Goal: Task Accomplishment & Management: Complete application form

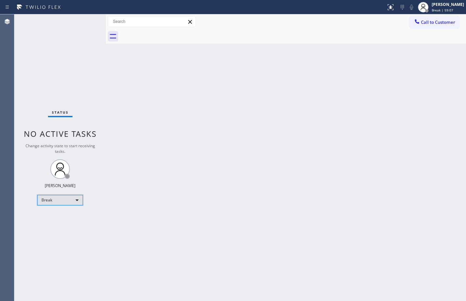
click at [69, 201] on div "Break" at bounding box center [60, 200] width 46 height 10
click at [67, 215] on li "Available" at bounding box center [60, 217] width 44 height 8
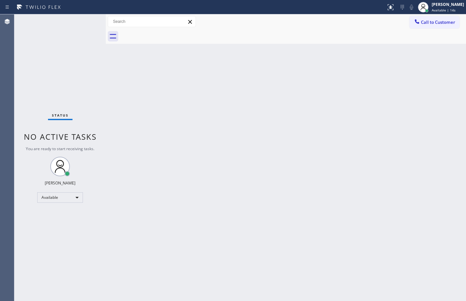
click at [188, 120] on div "Back to Dashboard Change Sender ID Customers Technicians Select a contact Outbo…" at bounding box center [286, 157] width 360 height 286
click at [56, 63] on div "Status No active tasks You are ready to start receiving tasks. [PERSON_NAME] Av…" at bounding box center [59, 157] width 91 height 286
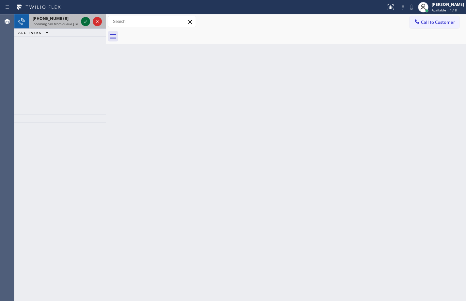
click at [87, 20] on icon at bounding box center [86, 22] width 8 height 8
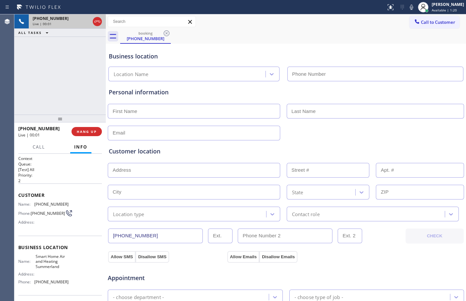
type input "[PHONE_NUMBER]"
click at [93, 133] on span "HANG UP" at bounding box center [87, 131] width 20 height 5
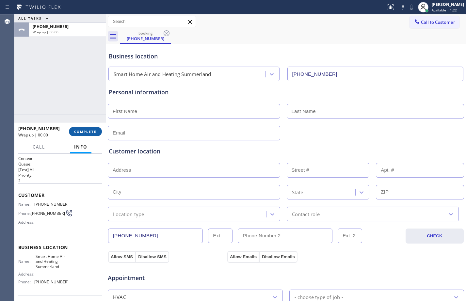
click at [92, 132] on span "COMPLETE" at bounding box center [85, 131] width 23 height 5
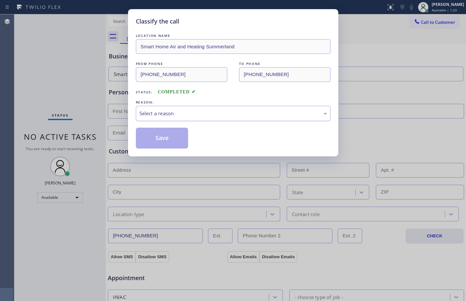
click at [222, 120] on div "Select a reason" at bounding box center [233, 113] width 194 height 15
click at [165, 145] on button "Save" at bounding box center [162, 138] width 53 height 21
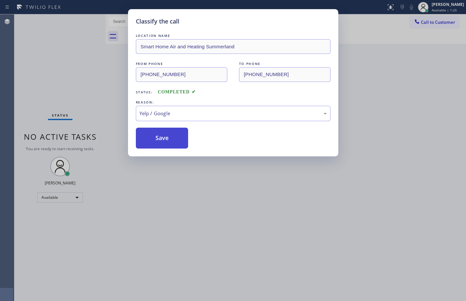
click at [163, 131] on button "Save" at bounding box center [162, 138] width 53 height 21
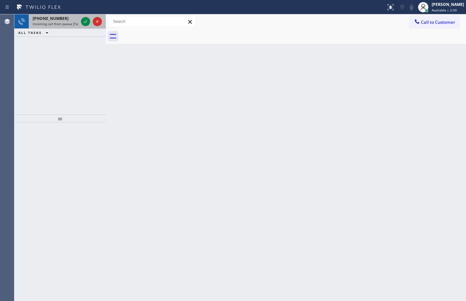
click at [59, 17] on span "[PHONE_NUMBER]" at bounding box center [51, 19] width 36 height 6
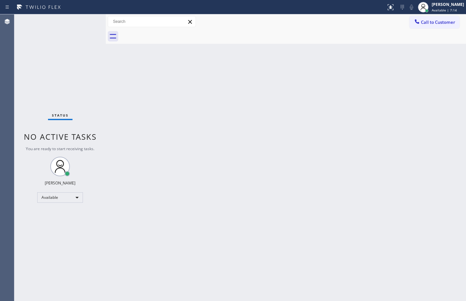
click at [63, 205] on div "Status No active tasks You are ready to start receiving tasks. [PERSON_NAME] Av…" at bounding box center [59, 157] width 91 height 286
click at [64, 201] on div "Available" at bounding box center [60, 197] width 46 height 10
click at [62, 231] on li "Break" at bounding box center [60, 231] width 44 height 8
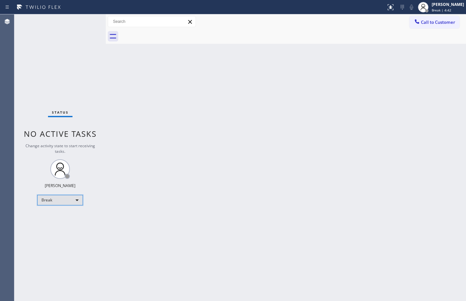
click at [58, 200] on div "Break" at bounding box center [60, 200] width 46 height 10
click at [60, 219] on li "Available" at bounding box center [60, 217] width 44 height 8
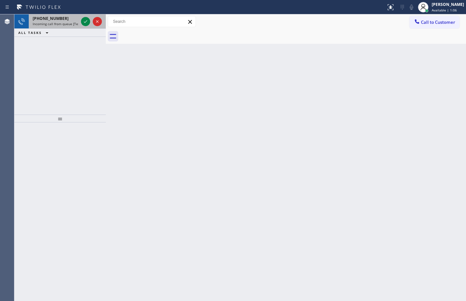
click at [72, 24] on span "Incoming call from queue [Test] All" at bounding box center [60, 24] width 54 height 5
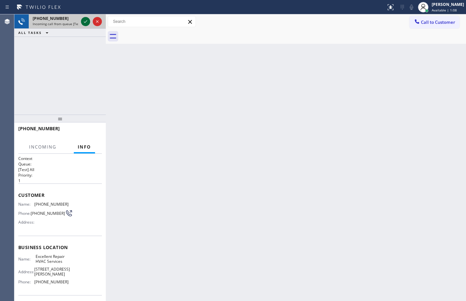
click at [84, 21] on icon at bounding box center [86, 22] width 8 height 8
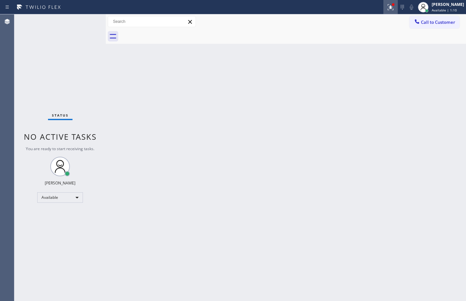
click at [383, 3] on div at bounding box center [390, 7] width 14 height 8
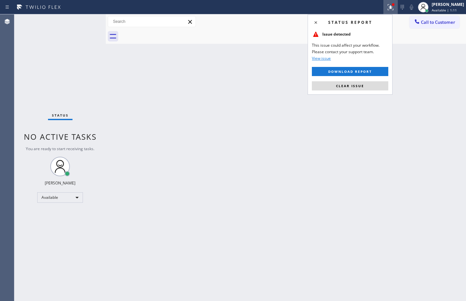
click at [341, 92] on div "Status report Issue detected This issue could affect your workflow. Please cont…" at bounding box center [349, 54] width 85 height 80
click at [343, 88] on button "Clear issue" at bounding box center [350, 85] width 76 height 9
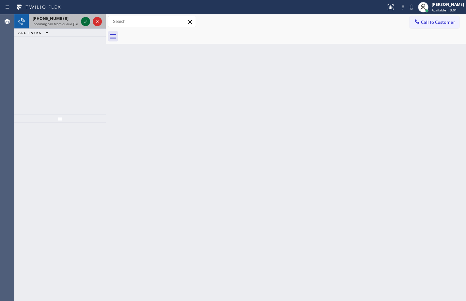
click at [85, 20] on icon at bounding box center [86, 22] width 8 height 8
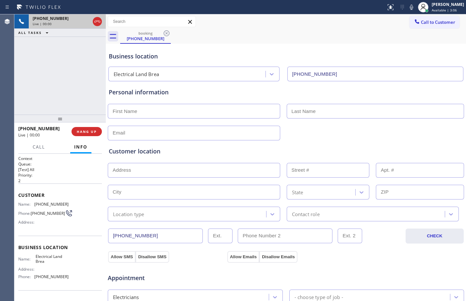
type input "[PHONE_NUMBER]"
click at [91, 129] on span "HANG UP" at bounding box center [87, 131] width 20 height 5
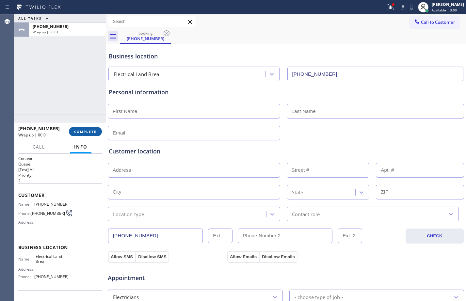
click at [91, 129] on span "COMPLETE" at bounding box center [85, 131] width 23 height 5
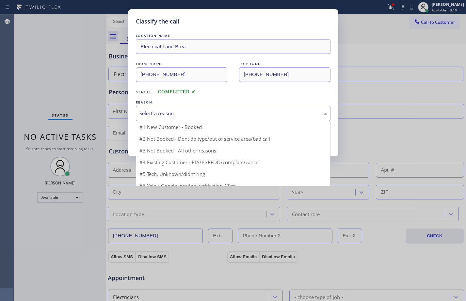
click at [182, 116] on div "Select a reason" at bounding box center [232, 114] width 187 height 8
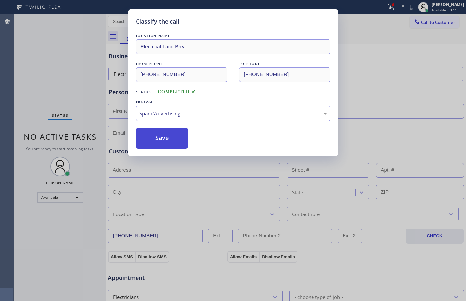
click at [167, 137] on button "Save" at bounding box center [162, 138] width 53 height 21
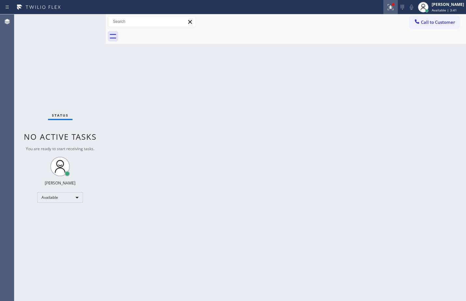
click at [386, 3] on button at bounding box center [390, 7] width 14 height 14
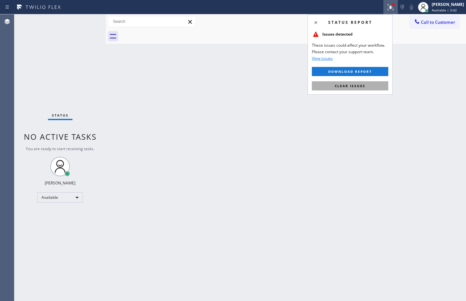
click at [351, 82] on button "Clear issues" at bounding box center [350, 85] width 76 height 9
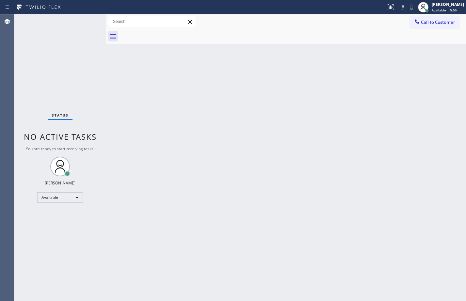
click at [271, 101] on div "Back to Dashboard Change Sender ID Customers Technicians Select a contact Outbo…" at bounding box center [286, 157] width 360 height 286
click at [112, 114] on div "Back to Dashboard Change Sender ID Customers Technicians Select a contact Outbo…" at bounding box center [286, 157] width 360 height 286
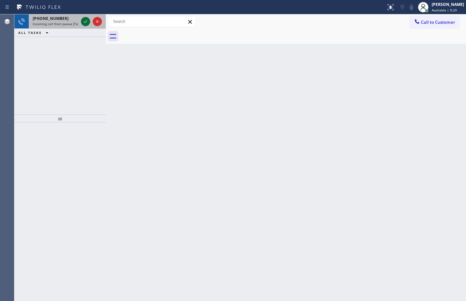
click at [87, 22] on icon at bounding box center [86, 22] width 8 height 8
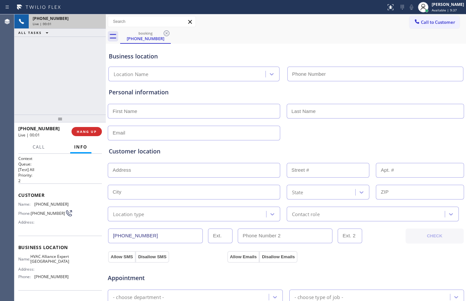
type input "[PHONE_NUMBER]"
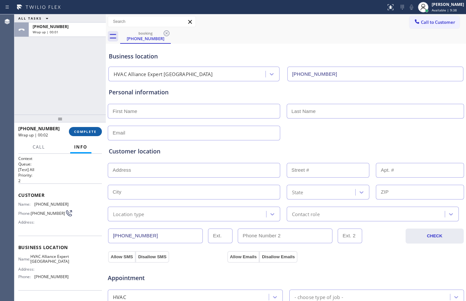
click at [94, 133] on span "COMPLETE" at bounding box center [85, 131] width 23 height 5
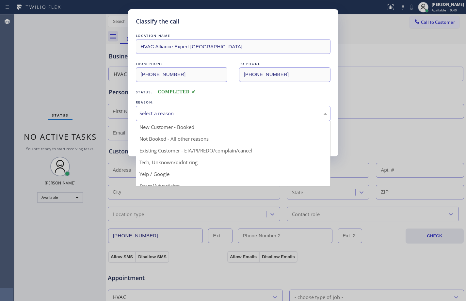
click at [181, 116] on div "Select a reason" at bounding box center [232, 114] width 187 height 8
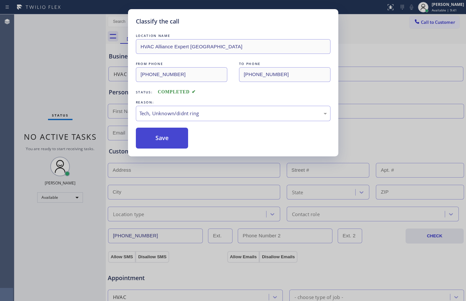
click at [159, 142] on button "Save" at bounding box center [162, 138] width 53 height 21
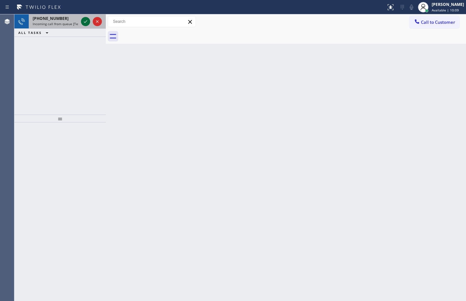
click at [88, 25] on icon at bounding box center [86, 22] width 8 height 8
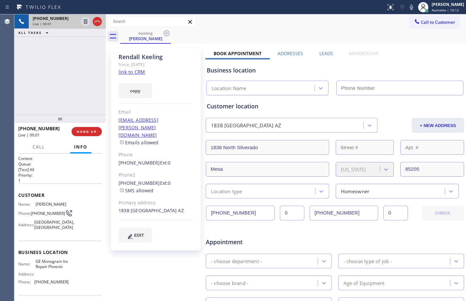
type input "[PHONE_NUMBER]"
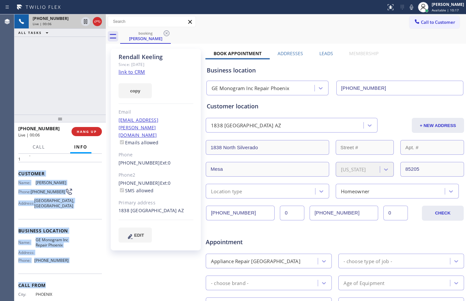
scroll to position [30, 0]
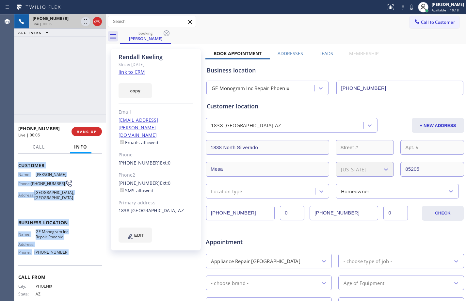
drag, startPoint x: 17, startPoint y: 194, endPoint x: 71, endPoint y: 266, distance: 90.2
click at [71, 266] on div "Context Queue: [Test] All Priority: 1 Customer Name: [PERSON_NAME] Phone: [PHON…" at bounding box center [59, 227] width 91 height 147
copy div "Customer Name: [PERSON_NAME] Phone: [PHONE_NUMBER] Address: [STREET_ADDRESS] Bu…"
click at [130, 70] on link "link to CRM" at bounding box center [131, 72] width 26 height 7
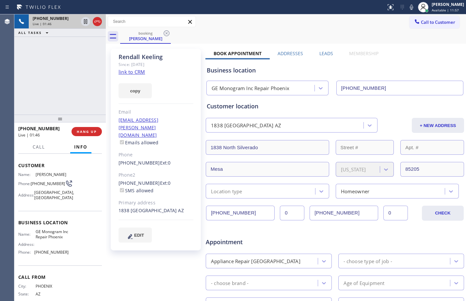
click at [79, 94] on div "[PHONE_NUMBER] Live | 01:46 ALL TASKS ALL TASKS ACTIVE TASKS TASKS IN WRAP UP" at bounding box center [59, 64] width 91 height 100
click at [86, 21] on icon at bounding box center [85, 21] width 3 height 5
click at [407, 9] on icon at bounding box center [411, 7] width 8 height 8
drag, startPoint x: 67, startPoint y: 79, endPoint x: 66, endPoint y: 75, distance: 3.6
click at [67, 79] on div "[PHONE_NUMBER] Live | 04:30 ALL TASKS ALL TASKS ACTIVE TASKS TASKS IN WRAP UP" at bounding box center [59, 64] width 91 height 100
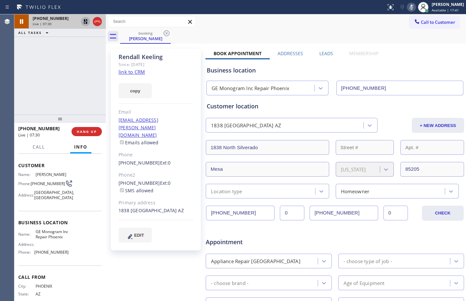
click at [85, 23] on icon at bounding box center [86, 22] width 8 height 8
click at [407, 10] on icon at bounding box center [411, 7] width 8 height 8
click at [85, 24] on icon at bounding box center [85, 21] width 3 height 5
click at [407, 9] on icon at bounding box center [411, 7] width 8 height 8
click at [83, 24] on icon at bounding box center [86, 22] width 8 height 8
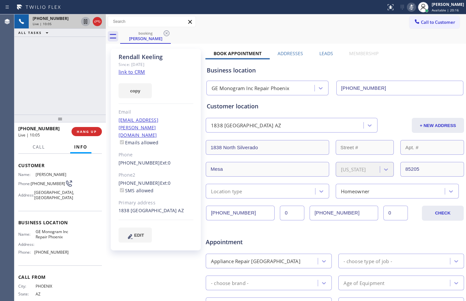
click at [407, 7] on icon at bounding box center [411, 7] width 8 height 8
click at [83, 130] on span "HANG UP" at bounding box center [87, 131] width 20 height 5
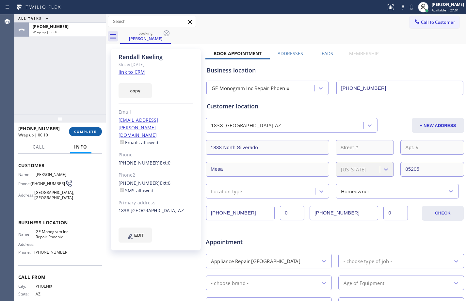
click at [87, 136] on button "COMPLETE" at bounding box center [85, 131] width 33 height 9
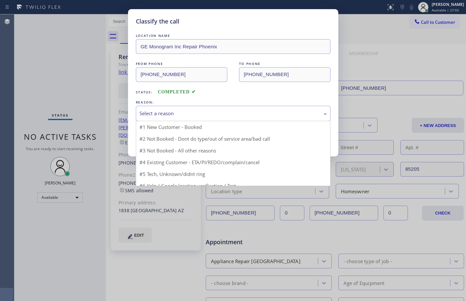
click at [181, 115] on div "Select a reason" at bounding box center [232, 114] width 187 height 8
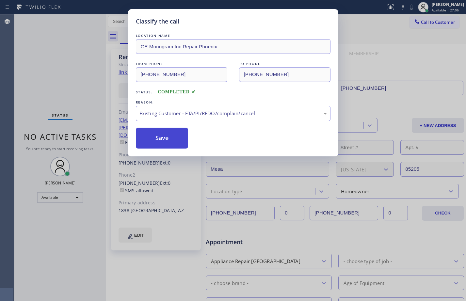
click at [165, 139] on button "Save" at bounding box center [162, 138] width 53 height 21
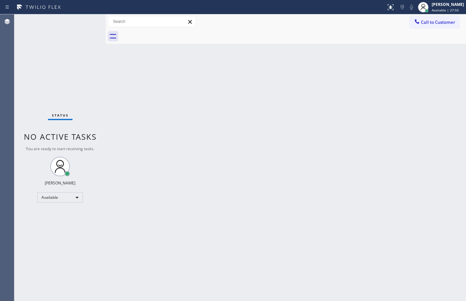
click at [118, 120] on div "Back to Dashboard Change Sender ID Customers Technicians Select a contact Outbo…" at bounding box center [286, 157] width 360 height 286
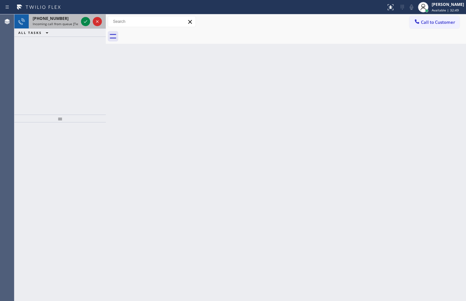
click at [73, 20] on div "[PHONE_NUMBER]" at bounding box center [56, 19] width 46 height 6
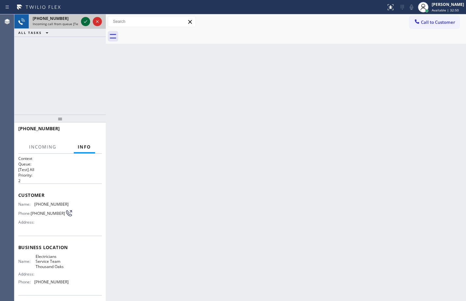
click at [87, 23] on icon at bounding box center [86, 22] width 8 height 8
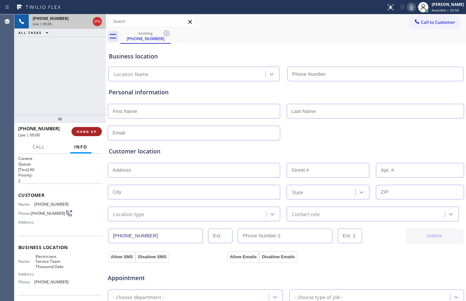
type input "[PHONE_NUMBER]"
click at [91, 135] on button "HANG UP" at bounding box center [86, 131] width 30 height 9
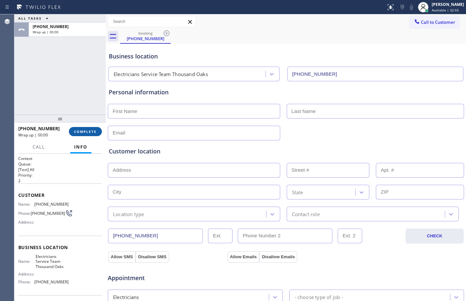
click at [90, 131] on span "COMPLETE" at bounding box center [85, 131] width 23 height 5
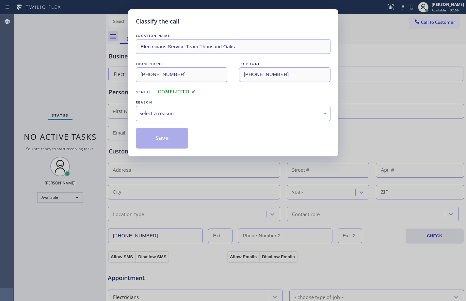
click at [251, 111] on div "Select a reason" at bounding box center [232, 114] width 187 height 8
click at [172, 139] on button "Save" at bounding box center [162, 138] width 53 height 21
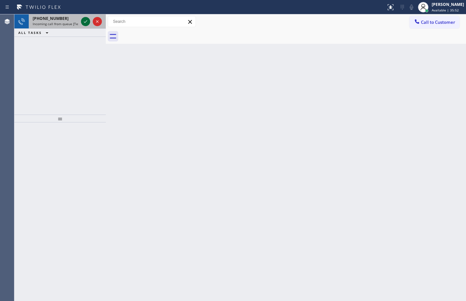
click at [84, 19] on icon at bounding box center [86, 22] width 8 height 8
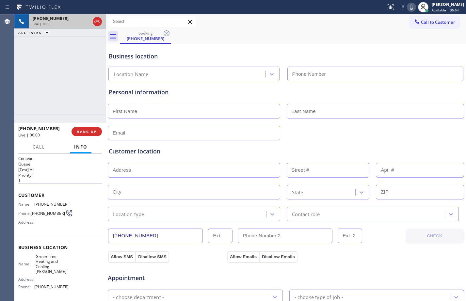
type input "[PHONE_NUMBER]"
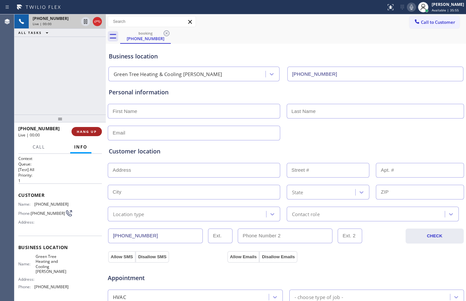
click at [86, 128] on button "HANG UP" at bounding box center [86, 131] width 30 height 9
click at [88, 130] on span "HANG UP" at bounding box center [87, 131] width 20 height 5
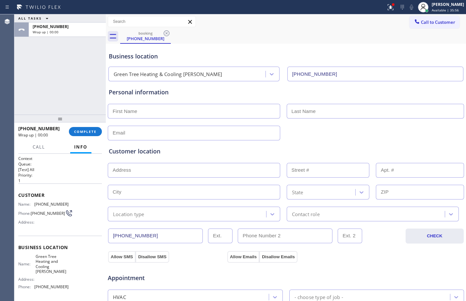
click at [93, 137] on div "[PHONE_NUMBER] Wrap up | 00:00 COMPLETE" at bounding box center [60, 131] width 84 height 17
click at [92, 133] on span "COMPLETE" at bounding box center [85, 131] width 23 height 5
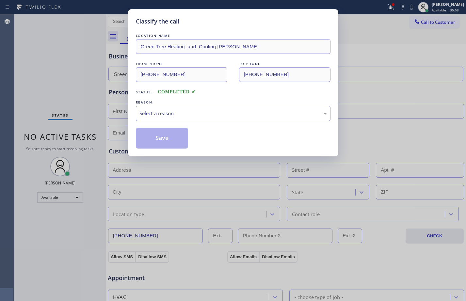
click at [212, 115] on div "Select a reason" at bounding box center [232, 114] width 187 height 8
click at [168, 138] on button "Save" at bounding box center [162, 138] width 53 height 21
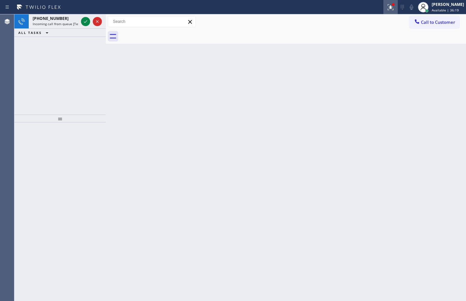
click at [389, 8] on div at bounding box center [390, 7] width 14 height 8
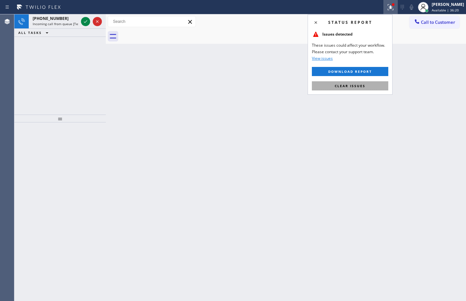
click at [368, 84] on button "Clear issues" at bounding box center [350, 85] width 76 height 9
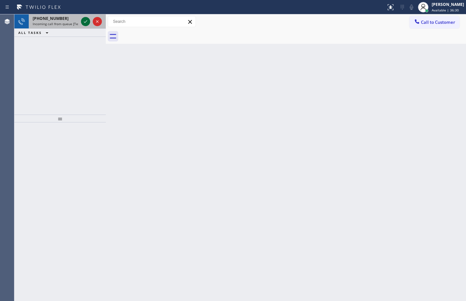
click at [84, 23] on icon at bounding box center [86, 22] width 8 height 8
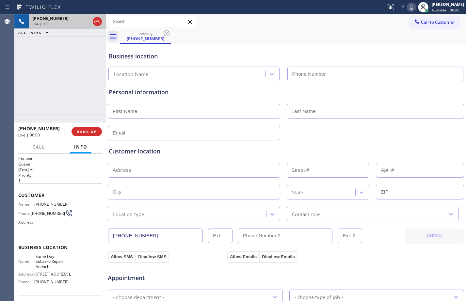
type input "[PHONE_NUMBER]"
click at [84, 131] on span "HANG UP" at bounding box center [87, 131] width 20 height 5
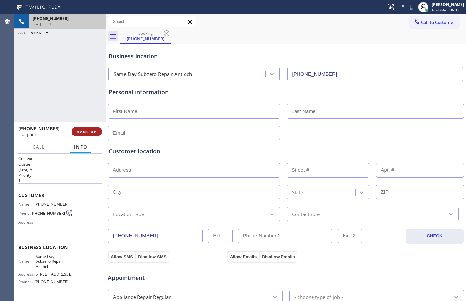
click at [84, 131] on span "HANG UP" at bounding box center [87, 131] width 20 height 5
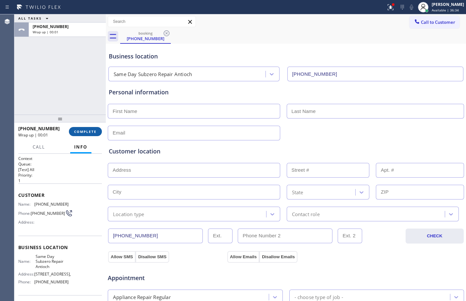
click at [97, 136] on button "COMPLETE" at bounding box center [85, 131] width 33 height 9
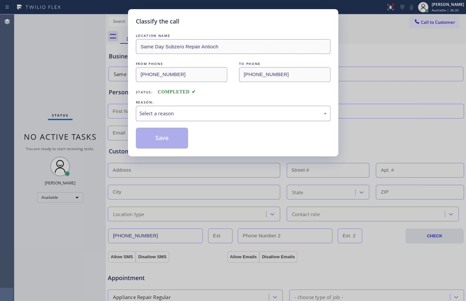
click at [206, 111] on div "Select a reason" at bounding box center [232, 114] width 187 height 8
click at [176, 147] on button "Save" at bounding box center [162, 138] width 53 height 21
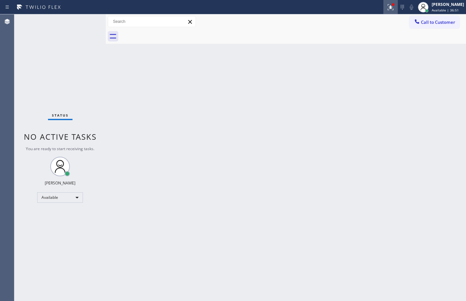
click at [386, 9] on icon at bounding box center [390, 7] width 8 height 8
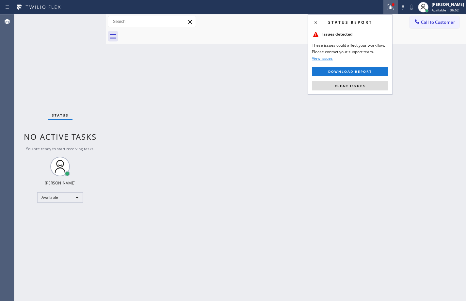
click at [374, 90] on div "Status report Issues detected These issues could affect your workflow. Please c…" at bounding box center [349, 54] width 85 height 80
click at [378, 85] on button "Clear issues" at bounding box center [350, 85] width 76 height 9
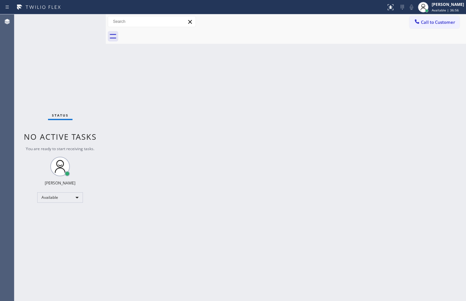
click at [335, 63] on div "Back to Dashboard Change Sender ID Customers Technicians Select a contact Outbo…" at bounding box center [286, 157] width 360 height 286
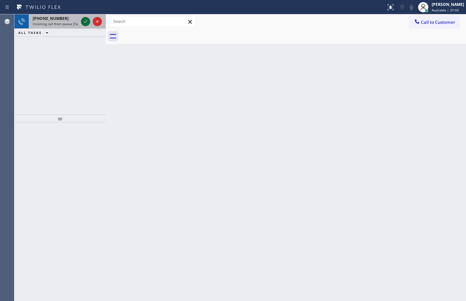
click at [84, 22] on icon at bounding box center [86, 22] width 8 height 8
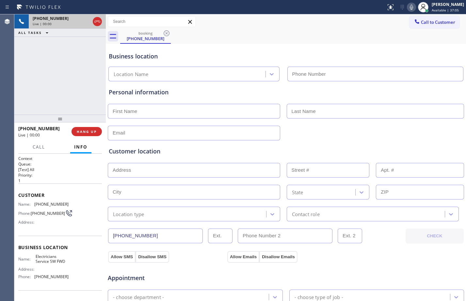
type input "[PHONE_NUMBER]"
click at [88, 132] on span "HANG UP" at bounding box center [87, 131] width 20 height 5
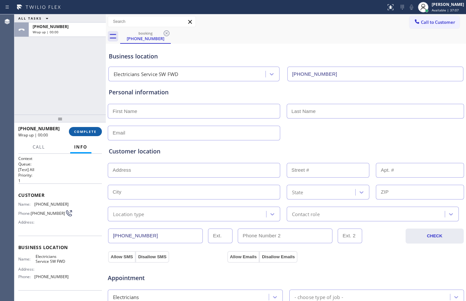
click at [88, 132] on span "COMPLETE" at bounding box center [85, 131] width 23 height 5
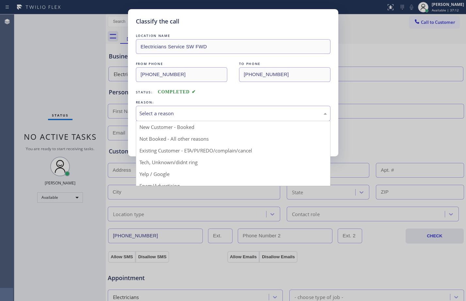
click at [219, 113] on div "Select a reason" at bounding box center [232, 114] width 187 height 8
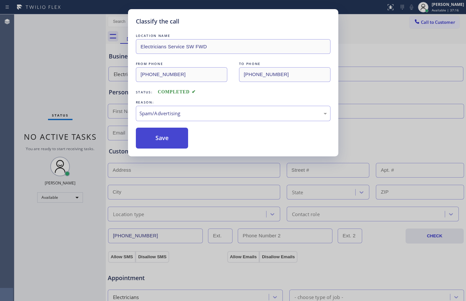
click at [171, 136] on button "Save" at bounding box center [162, 138] width 53 height 21
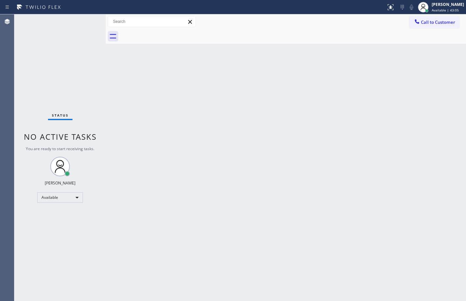
click at [236, 195] on div "Back to Dashboard Change Sender ID Customers Technicians Select a contact Outbo…" at bounding box center [286, 157] width 360 height 286
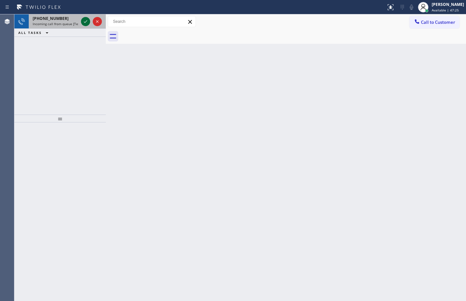
click at [86, 21] on icon at bounding box center [86, 22] width 8 height 8
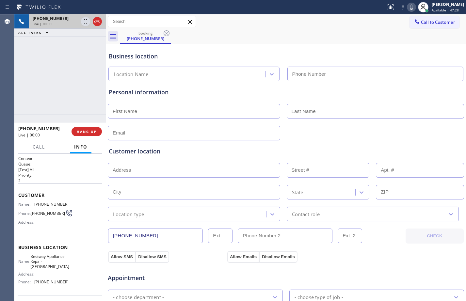
type input "[PHONE_NUMBER]"
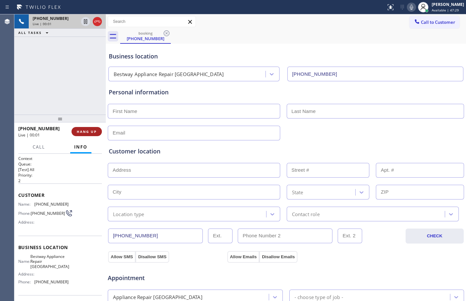
click at [77, 129] on button "HANG UP" at bounding box center [86, 131] width 30 height 9
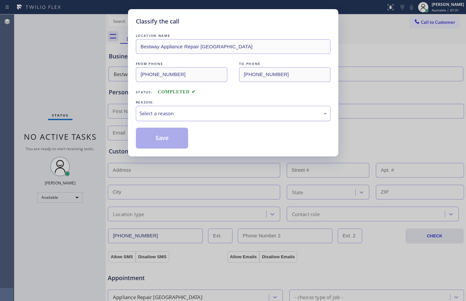
click at [218, 108] on div "Select a reason" at bounding box center [233, 113] width 194 height 15
click at [172, 142] on button "Save" at bounding box center [162, 138] width 53 height 21
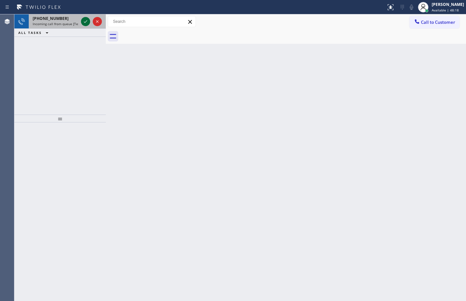
click at [89, 22] on div at bounding box center [85, 22] width 9 height 8
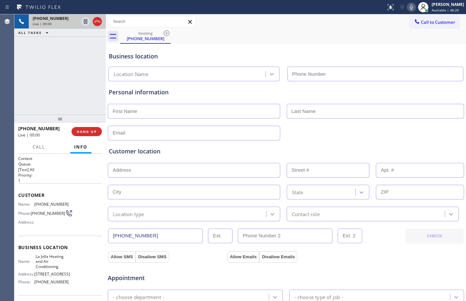
type input "[PHONE_NUMBER]"
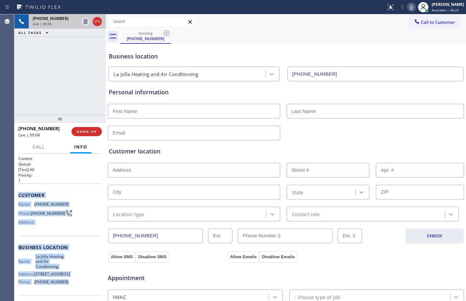
drag, startPoint x: 19, startPoint y: 195, endPoint x: 81, endPoint y: 285, distance: 108.9
click at [81, 285] on div "Context Queue: [Test] All Priority: 1 Customer Name: [PHONE_NUMBER] Phone: [PHO…" at bounding box center [60, 250] width 84 height 189
copy div "Customer Name: [PHONE_NUMBER] Phone: [PHONE_NUMBER] Address: Business location …"
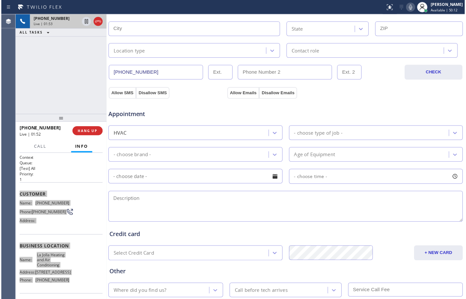
scroll to position [205, 0]
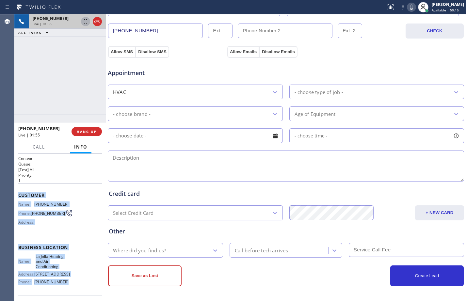
click at [85, 24] on icon at bounding box center [85, 21] width 3 height 5
click at [407, 9] on icon at bounding box center [411, 7] width 8 height 8
click at [75, 66] on div "[PHONE_NUMBER] Live | 02:53 ALL TASKS ALL TASKS ACTIVE TASKS TASKS IN WRAP UP" at bounding box center [59, 64] width 91 height 100
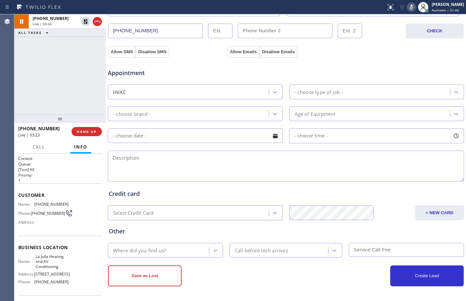
drag, startPoint x: 86, startPoint y: 24, endPoint x: 153, endPoint y: 30, distance: 66.9
click at [86, 24] on icon at bounding box center [85, 21] width 5 height 5
click at [407, 9] on icon at bounding box center [411, 7] width 8 height 8
drag, startPoint x: 86, startPoint y: 23, endPoint x: 89, endPoint y: 23, distance: 3.3
click at [86, 23] on icon at bounding box center [85, 21] width 3 height 5
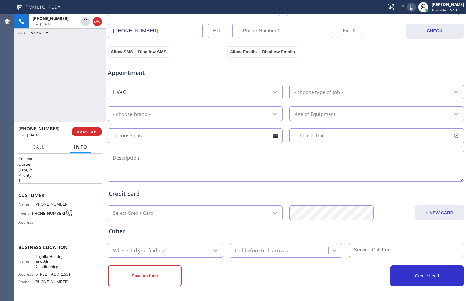
click at [407, 11] on icon at bounding box center [411, 7] width 8 height 8
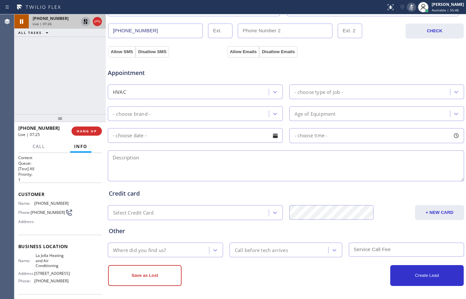
click at [87, 21] on icon at bounding box center [85, 21] width 5 height 5
click at [407, 9] on icon at bounding box center [411, 7] width 8 height 8
click at [407, 6] on icon at bounding box center [411, 7] width 8 height 8
click at [407, 4] on icon at bounding box center [411, 7] width 8 height 8
click at [65, 99] on div "[PHONE_NUMBER] Live | 14:24 ALL TASKS ALL TASKS ACTIVE TASKS TASKS IN WRAP UP" at bounding box center [59, 64] width 91 height 100
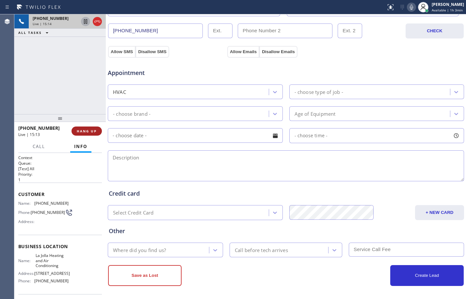
click at [90, 131] on span "HANG UP" at bounding box center [87, 131] width 20 height 5
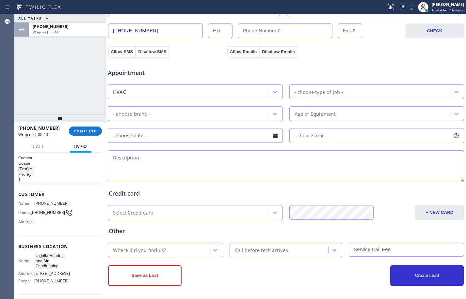
scroll to position [0, 0]
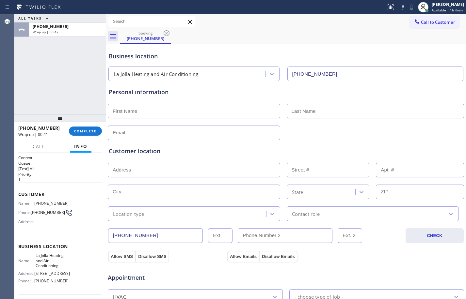
drag, startPoint x: 175, startPoint y: 105, endPoint x: 187, endPoint y: 105, distance: 11.4
click at [175, 105] on input "text" at bounding box center [194, 111] width 172 height 15
click at [159, 109] on input "text" at bounding box center [194, 111] width 172 height 15
paste input "Shae"
type input "Shae"
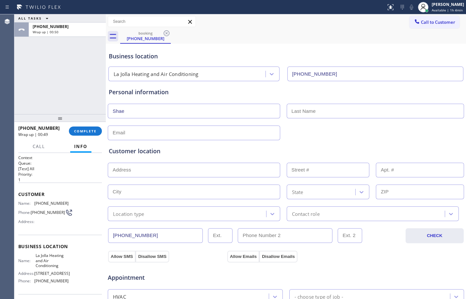
click at [335, 109] on input "text" at bounding box center [374, 111] width 177 height 15
paste input "Norton"
type input "Norton"
click at [198, 130] on input "text" at bounding box center [194, 133] width 172 height 15
type input "[EMAIL_ADDRESS][DOMAIN_NAME]"
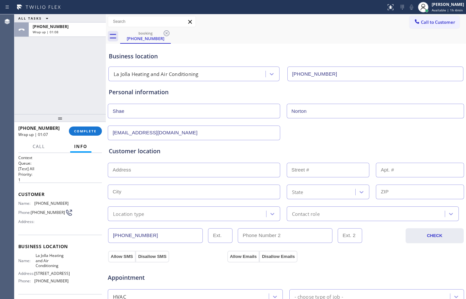
click at [175, 170] on input "text" at bounding box center [194, 170] width 172 height 15
paste input "[STREET_ADDRESS]"
type input "[STREET_ADDRESS]"
type input "1225"
type input "[GEOGRAPHIC_DATA]"
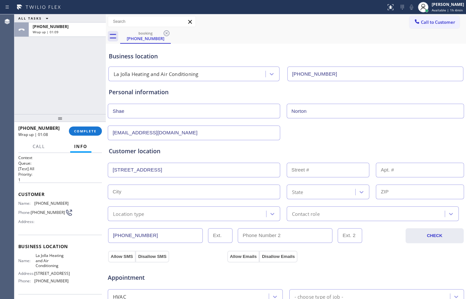
type input "92109"
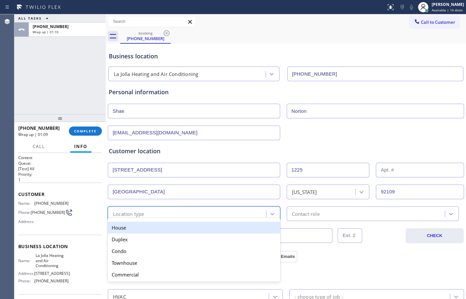
click at [143, 212] on div "Location type" at bounding box center [128, 214] width 31 height 8
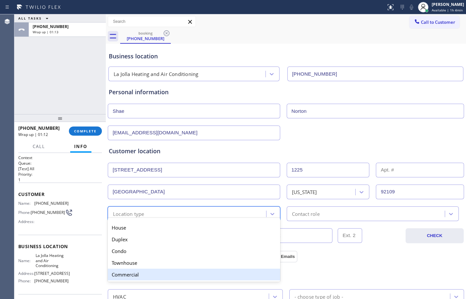
click at [139, 275] on div "Commercial" at bounding box center [194, 275] width 172 height 12
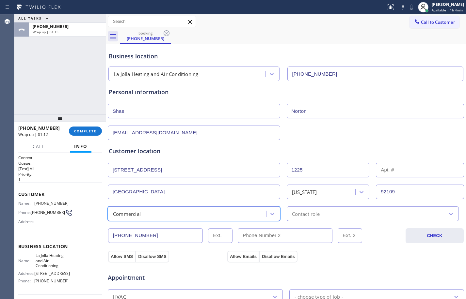
click at [307, 211] on div "Contact role" at bounding box center [306, 214] width 28 height 8
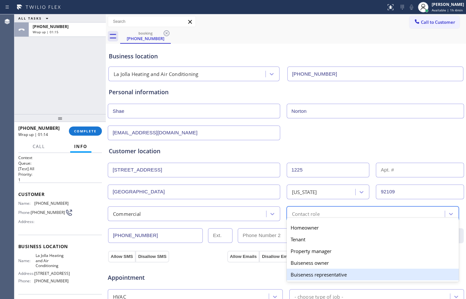
click at [317, 275] on div "Buiseness representative" at bounding box center [372, 275] width 172 height 12
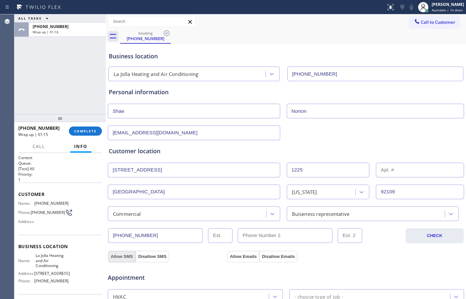
click at [127, 256] on button "Allow SMS" at bounding box center [121, 257] width 27 height 12
click at [236, 258] on button "Allow Emails" at bounding box center [243, 257] width 32 height 12
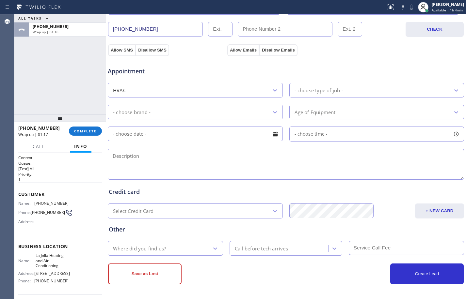
click at [334, 94] on div "- choose type of job -" at bounding box center [318, 90] width 49 height 8
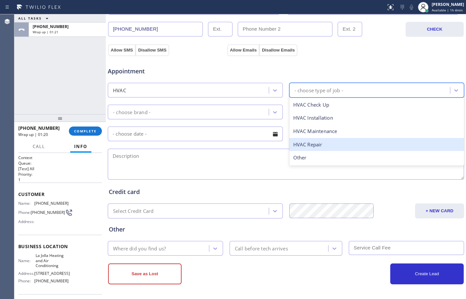
click at [304, 142] on div "HVAC Repair" at bounding box center [376, 144] width 175 height 13
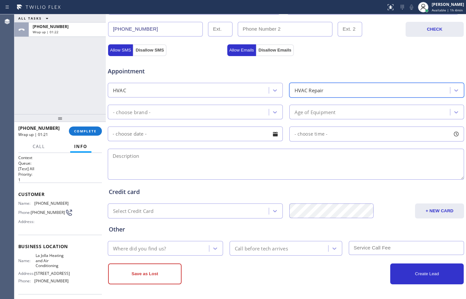
click at [195, 111] on div "- choose brand -" at bounding box center [189, 111] width 159 height 11
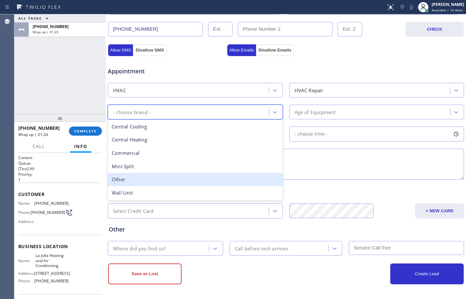
click at [139, 178] on div "Other" at bounding box center [195, 179] width 175 height 13
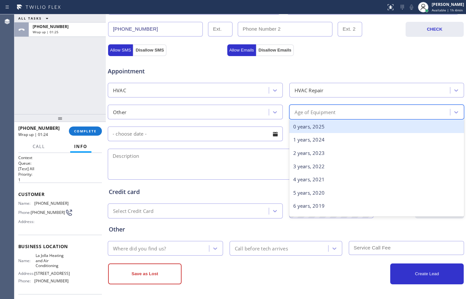
click at [310, 114] on div "Age of Equipment" at bounding box center [314, 112] width 41 height 8
type input "10"
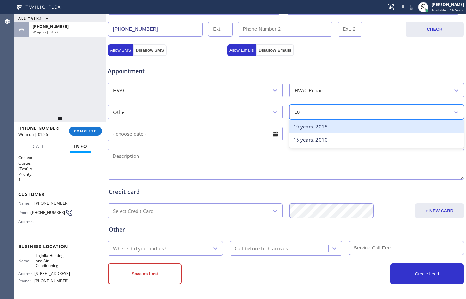
click at [318, 129] on div "10 years, 2015" at bounding box center [376, 126] width 175 height 13
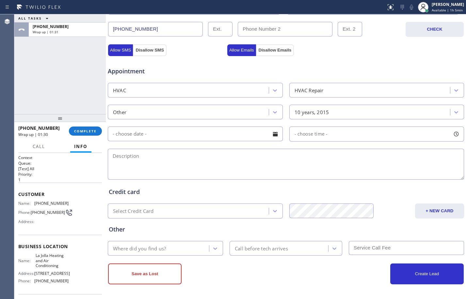
click at [192, 134] on input "text" at bounding box center [195, 134] width 175 height 15
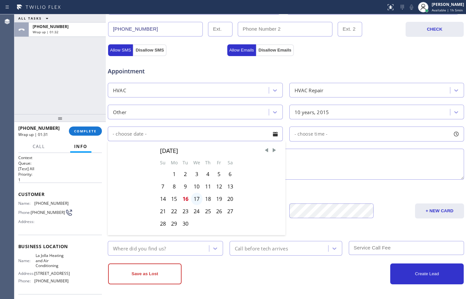
click at [193, 197] on div "17" at bounding box center [196, 199] width 11 height 12
type input "[DATE]"
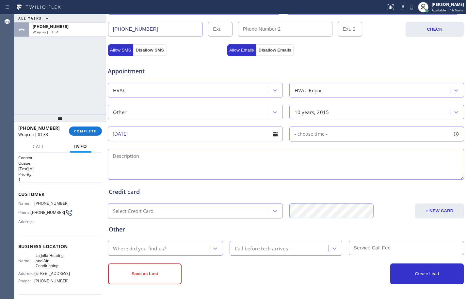
click at [328, 134] on div "- choose time -" at bounding box center [376, 134] width 175 height 15
drag, startPoint x: 295, startPoint y: 170, endPoint x: 406, endPoint y: 180, distance: 111.7
click at [406, 180] on div at bounding box center [408, 174] width 8 height 14
drag, startPoint x: 295, startPoint y: 172, endPoint x: 354, endPoint y: 187, distance: 60.4
click at [354, 187] on div "FROM TILL 1:00 PM 5:00 PM" at bounding box center [371, 165] width 165 height 47
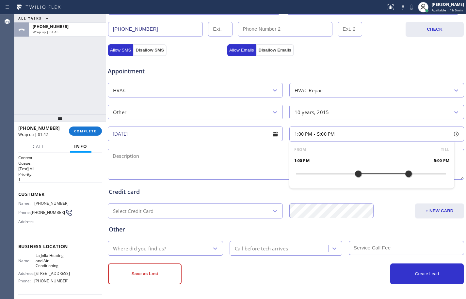
drag, startPoint x: 171, startPoint y: 169, endPoint x: 313, endPoint y: 167, distance: 142.2
click at [171, 169] on textarea at bounding box center [286, 164] width 356 height 31
click at [215, 154] on textarea at bounding box center [286, 164] width 356 height 31
paste textarea "Two air conditioner, one is making loud squeaky noise/don't know what type of u…"
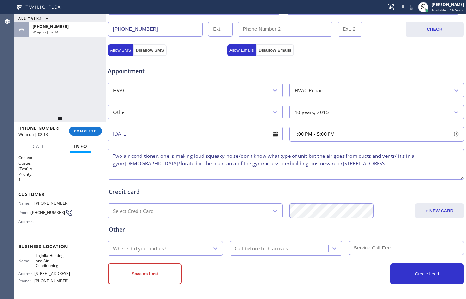
scroll to position [0, 0]
click at [131, 164] on textarea "Two air conditioner, one is making loud squeaky noise/don't know what type of u…" at bounding box center [286, 164] width 356 height 31
click at [204, 162] on textarea "Two air conditioner, one is making loud squeaky noise/don't know what type of u…" at bounding box center [286, 164] width 356 height 31
click at [334, 160] on textarea "Two air conditioner, one is making loud squeaky noise/don't know what type of u…" at bounding box center [286, 164] width 356 height 31
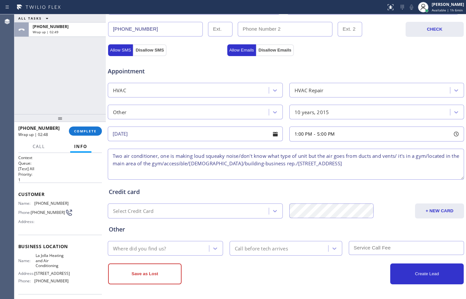
click at [113, 171] on textarea "Two air conditioner, one is making loud squeaky noise/don't know what type of u…" at bounding box center [286, 164] width 356 height 31
click at [218, 165] on textarea "Two air conditioner, one is making loud squeaky noise/don't know what type of u…" at bounding box center [286, 164] width 356 height 31
click at [446, 13] on div "[PERSON_NAME] Available | 1h 6min" at bounding box center [441, 7] width 50 height 14
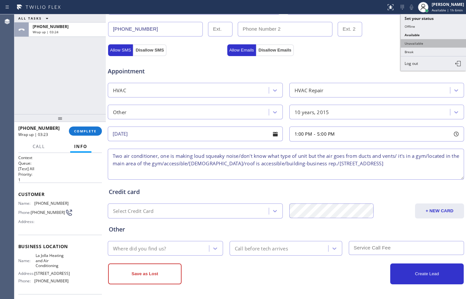
click at [408, 39] on button "Unavailable" at bounding box center [432, 43] width 65 height 8
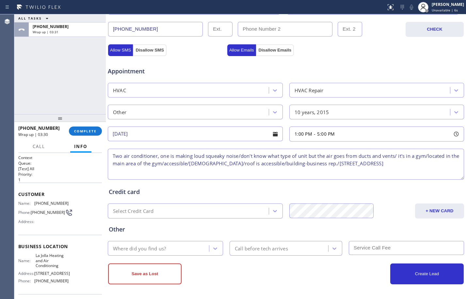
click at [414, 164] on textarea "Two air conditioner, one is making loud squeaky noise/don't know what type of u…" at bounding box center [286, 164] width 356 height 31
click at [404, 162] on textarea "Two air conditioner, one is making loud squeaky noise/don't know what type of u…" at bounding box center [286, 164] width 356 height 31
click at [409, 160] on textarea "Two air conditioner, one is making loud squeaky noise/don't know what type of u…" at bounding box center [286, 164] width 356 height 31
click at [408, 165] on textarea "Two air conditioner, one is making loud squeaky noise/don't know what type of u…" at bounding box center [286, 164] width 356 height 31
paste textarea "La Jolla Heating and Air Conditioning"
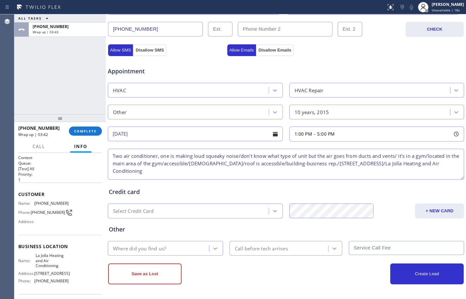
scroll to position [3, 0]
paste textarea "Please call customer 30 minutes prior to arrival"
click at [318, 169] on textarea "Two air conditioner, one is making loud squeaky noise/don't know what type of u…" at bounding box center [286, 164] width 356 height 31
paste textarea "cant make after 4 so pls be there at 1pm"
click at [299, 171] on textarea "Two air conditioner, one is making loud squeaky noise/don't know what type of u…" at bounding box center [286, 164] width 356 height 31
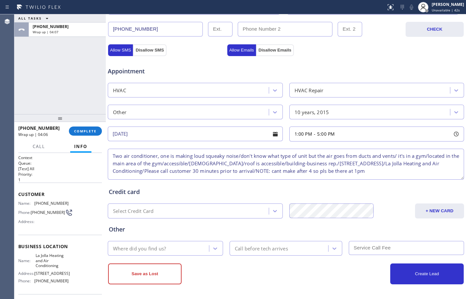
drag, startPoint x: 299, startPoint y: 171, endPoint x: 295, endPoint y: 174, distance: 4.9
click at [295, 174] on textarea "Two air conditioner, one is making loud squeaky noise/don't know what type of u…" at bounding box center [286, 164] width 356 height 31
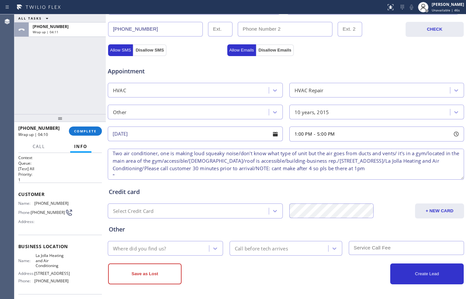
click at [299, 170] on textarea "Two air conditioner, one is making loud squeaky noise/don't know what type of u…" at bounding box center [286, 164] width 356 height 31
click at [145, 174] on textarea "Two air conditioner, one is making loud squeaky noise/don't know what type of u…" at bounding box center [286, 164] width 356 height 31
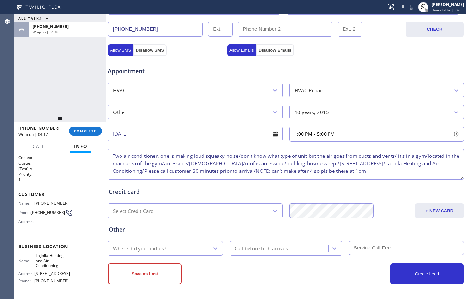
click at [402, 169] on textarea "Two air conditioner, one is making loud squeaky noise/don't know what type of u…" at bounding box center [286, 164] width 356 height 31
type textarea "Two air conditioner, one is making loud squeaky noise/don't know what type of u…"
click at [155, 253] on div "Where did you find us?" at bounding box center [159, 248] width 99 height 11
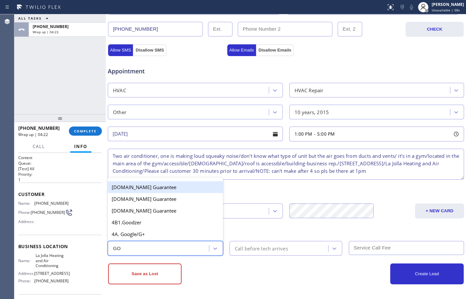
type input "G"
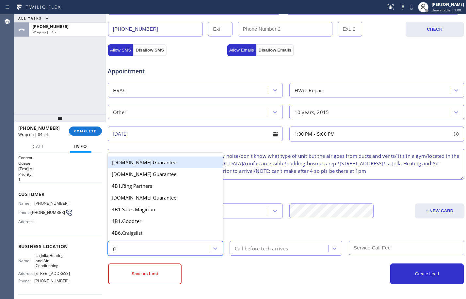
type input "goo"
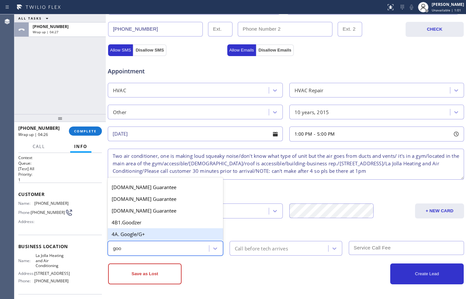
click at [149, 236] on div "4A. Google/G+" at bounding box center [165, 234] width 115 height 12
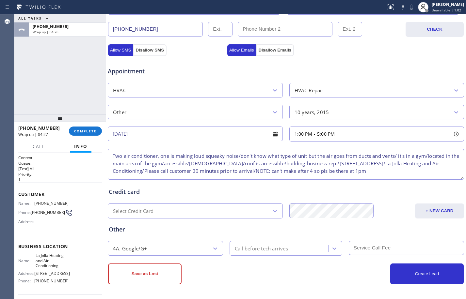
click at [112, 154] on textarea "Two air conditioner, one is making loud squeaky noise/don't know what type of u…" at bounding box center [286, 164] width 356 height 31
type textarea "1-5/$119/Two air conditioner, one is making loud squeaky noise/don't know what …"
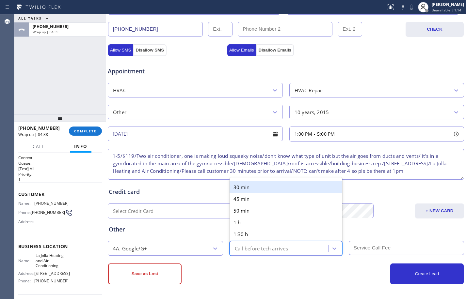
click at [268, 251] on div "Call before tech arrives" at bounding box center [261, 249] width 53 height 8
type input "30"
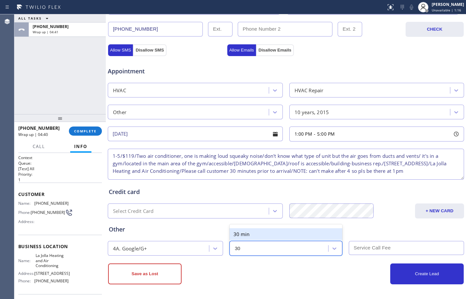
click at [281, 237] on div "30 min" at bounding box center [285, 234] width 113 height 12
click at [372, 243] on input "text" at bounding box center [405, 248] width 115 height 14
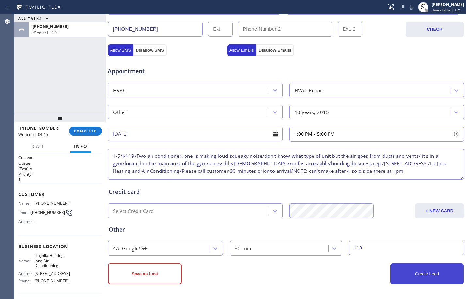
type input "119"
click at [412, 270] on button "Create Lead" at bounding box center [426, 274] width 73 height 21
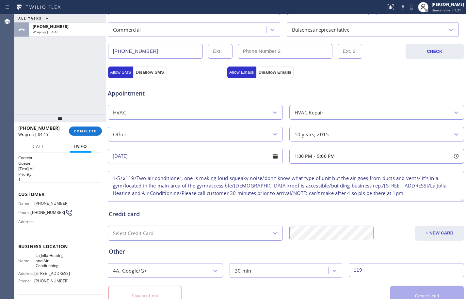
scroll to position [229, 0]
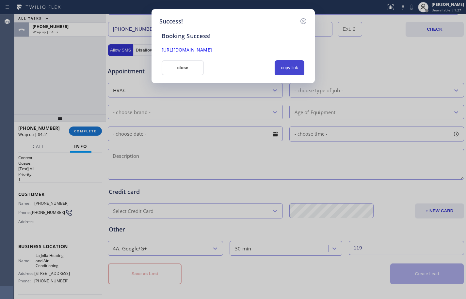
click at [281, 67] on button "copy link" at bounding box center [289, 67] width 30 height 15
click at [212, 51] on link "[URL][DOMAIN_NAME]" at bounding box center [186, 50] width 50 height 6
click at [187, 62] on button "close" at bounding box center [182, 67] width 42 height 15
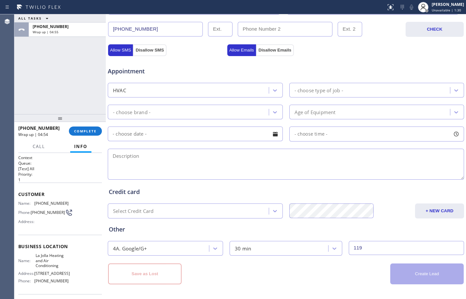
click at [97, 125] on div "[PHONE_NUMBER] Wrap up | 04:54 COMPLETE" at bounding box center [60, 131] width 84 height 17
click at [92, 131] on span "COMPLETE" at bounding box center [85, 131] width 23 height 5
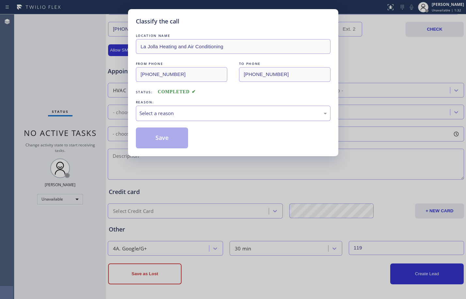
click at [206, 112] on div "Select a reason" at bounding box center [232, 114] width 187 height 8
click at [162, 141] on button "Save" at bounding box center [162, 138] width 53 height 21
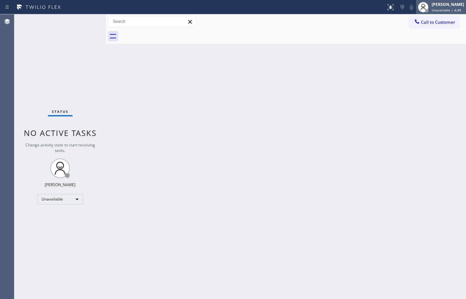
click at [434, 12] on div "[PERSON_NAME] Unavailable | 4:49" at bounding box center [448, 6] width 36 height 11
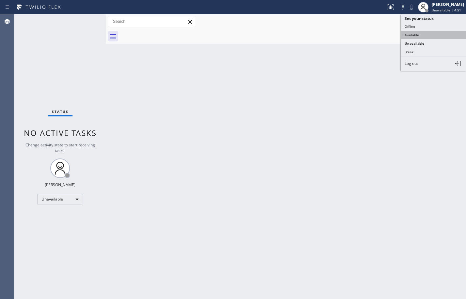
click at [423, 35] on button "Available" at bounding box center [432, 35] width 65 height 8
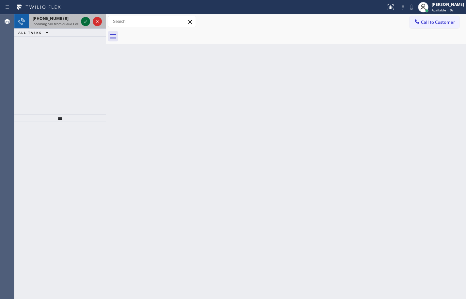
click at [90, 22] on div at bounding box center [85, 22] width 9 height 8
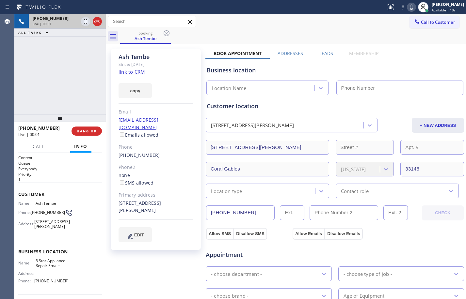
type input "[PHONE_NUMBER]"
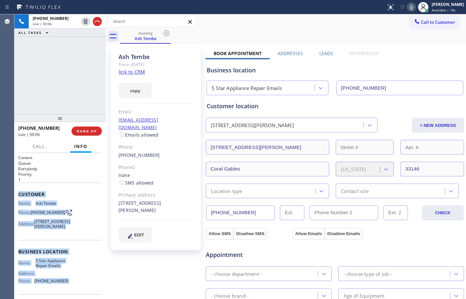
drag, startPoint x: 17, startPoint y: 194, endPoint x: 83, endPoint y: 286, distance: 113.2
click at [83, 286] on div "Context Queue: Everybody Priority: 1 Customer Name: [PERSON_NAME] Phone: [PHONE…" at bounding box center [59, 226] width 91 height 146
copy div "Customer Name: Ash Tembe Phone: [PHONE_NUMBER] Address: [STREET_ADDRESS][PERSON…"
click at [86, 25] on icon at bounding box center [86, 22] width 8 height 8
click at [84, 23] on icon at bounding box center [86, 22] width 8 height 8
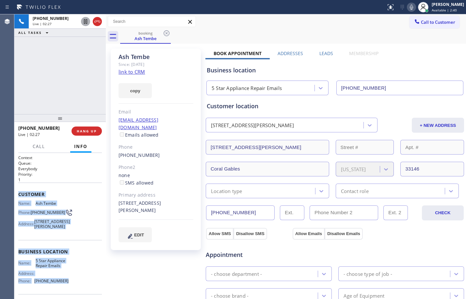
click at [86, 22] on icon at bounding box center [85, 21] width 3 height 5
click at [408, 8] on icon at bounding box center [411, 7] width 8 height 8
click at [137, 70] on link "link to CRM" at bounding box center [131, 72] width 26 height 7
click at [54, 76] on div "[PHONE_NUMBER] Live | 06:33 ALL TASKS ALL TASKS ACTIVE TASKS TASKS IN WRAP UP" at bounding box center [59, 64] width 91 height 100
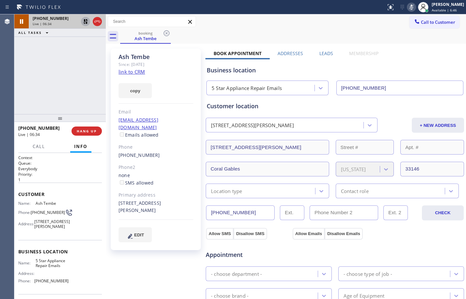
click at [84, 25] on icon at bounding box center [86, 22] width 8 height 8
drag, startPoint x: 85, startPoint y: 22, endPoint x: 181, endPoint y: 34, distance: 97.3
click at [85, 22] on icon at bounding box center [86, 22] width 8 height 8
click at [408, 8] on icon at bounding box center [411, 7] width 8 height 8
click at [62, 77] on div "[PHONE_NUMBER] Live | 06:57 ALL TASKS ALL TASKS ACTIVE TASKS TASKS IN WRAP UP" at bounding box center [59, 64] width 91 height 100
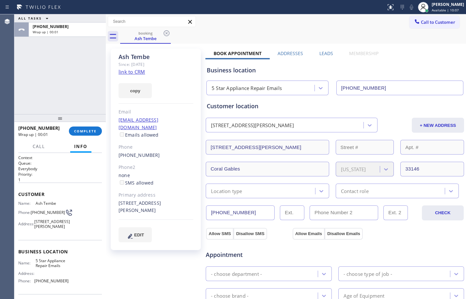
click at [254, 195] on div "Location type" at bounding box center [267, 191] width 123 height 15
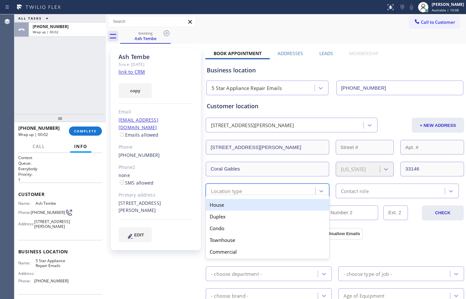
click at [231, 209] on div "House" at bounding box center [267, 205] width 123 height 12
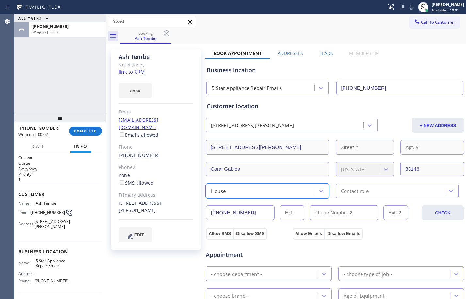
click at [378, 187] on div "Contact role" at bounding box center [390, 190] width 107 height 11
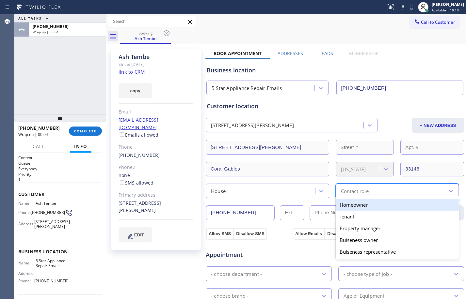
click at [355, 206] on div "Homeowner" at bounding box center [396, 205] width 123 height 12
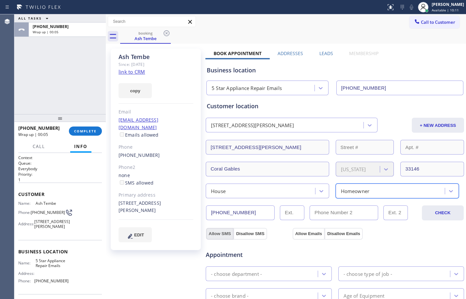
click at [221, 233] on button "Allow SMS" at bounding box center [219, 234] width 27 height 12
click at [313, 235] on button "Allow Emails" at bounding box center [308, 234] width 32 height 12
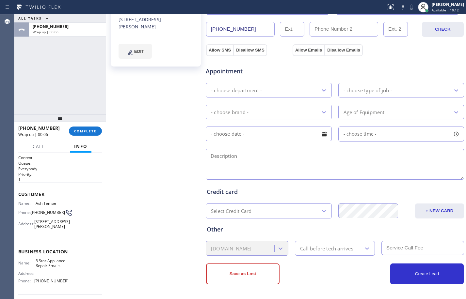
checkbox input "true"
click at [284, 91] on div "- choose department -" at bounding box center [262, 89] width 110 height 11
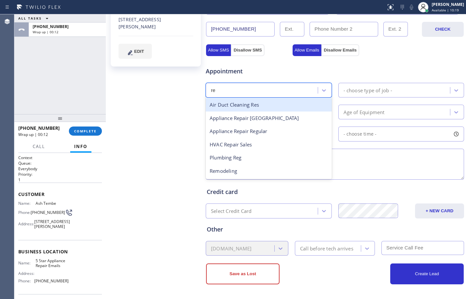
type input "reg"
click at [285, 106] on div "Appliance Repair Regular" at bounding box center [269, 104] width 126 height 13
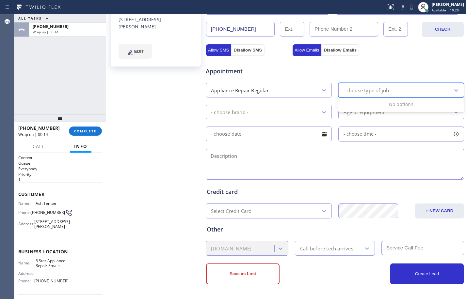
click at [372, 87] on div "- choose type of job -" at bounding box center [367, 90] width 49 height 8
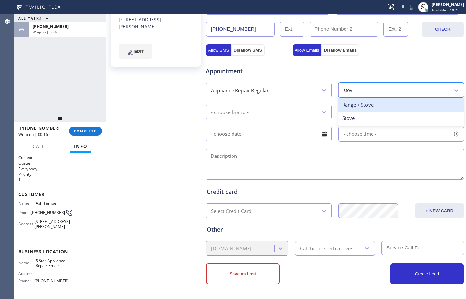
type input "stove"
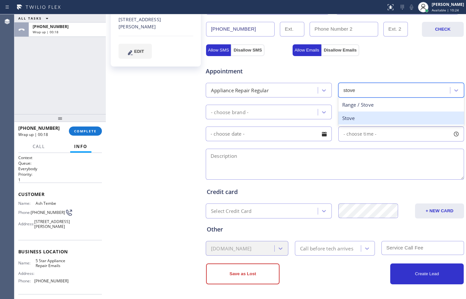
click at [373, 114] on div "Stove" at bounding box center [401, 118] width 126 height 13
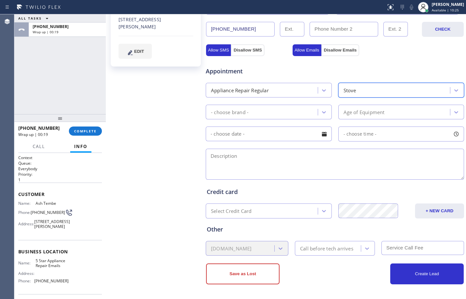
click at [284, 113] on div "- choose brand -" at bounding box center [262, 111] width 110 height 11
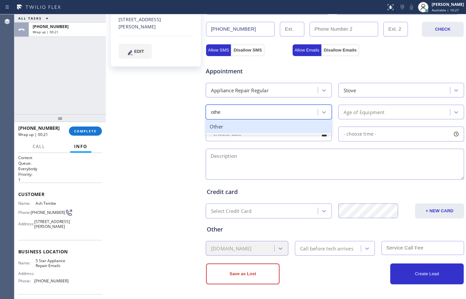
type input "other"
click at [281, 124] on div "Other" at bounding box center [269, 126] width 126 height 13
click at [358, 117] on div "Age of Equipment" at bounding box center [395, 111] width 110 height 11
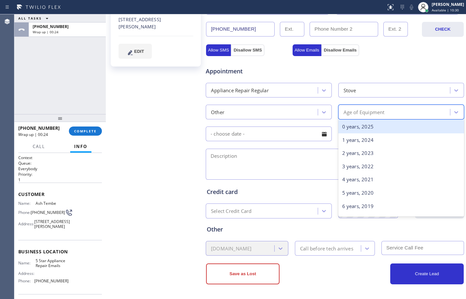
type input "7"
click at [361, 124] on div "7 years, 2018" at bounding box center [401, 126] width 126 height 13
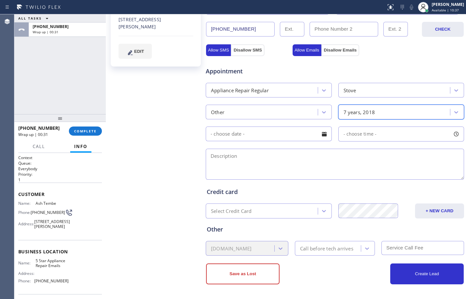
click at [258, 137] on input "text" at bounding box center [269, 134] width 126 height 15
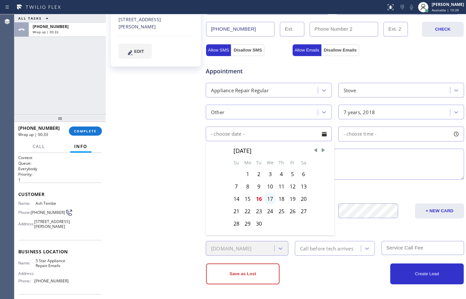
click at [272, 197] on div "17" at bounding box center [269, 199] width 11 height 12
type input "[DATE]"
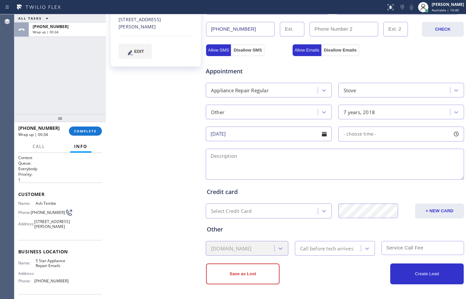
click at [343, 135] on span "- choose time -" at bounding box center [359, 134] width 33 height 6
drag, startPoint x: 342, startPoint y: 174, endPoint x: 422, endPoint y: 172, distance: 80.3
click at [425, 172] on div at bounding box center [429, 174] width 8 height 14
drag, startPoint x: 343, startPoint y: 175, endPoint x: 400, endPoint y: 180, distance: 57.0
click at [400, 180] on div at bounding box center [404, 174] width 8 height 14
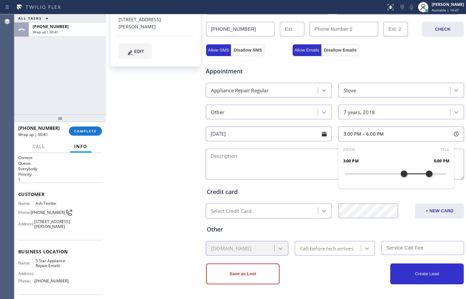
click at [303, 162] on textarea at bounding box center [335, 164] width 258 height 31
click at [96, 73] on div "ALL TASKS ALL TASKS ACTIVE TASKS TASKS IN WRAP UP [PHONE_NUMBER] Wrap up | 00:58" at bounding box center [59, 64] width 91 height 100
click at [327, 155] on textarea "3-6/$79/" at bounding box center [335, 164] width 258 height 31
paste textarea "KitchedAid/stove top/completely off not operable/[DEMOGRAPHIC_DATA]"
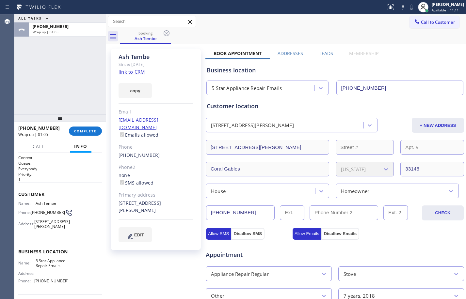
drag, startPoint x: 118, startPoint y: 196, endPoint x: 140, endPoint y: 202, distance: 22.1
click at [140, 202] on div "[STREET_ADDRESS][PERSON_NAME]" at bounding box center [155, 207] width 75 height 15
copy div "[STREET_ADDRESS][PERSON_NAME]"
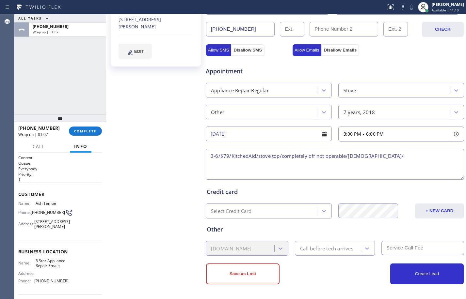
click at [398, 161] on textarea "3-6/$79/KitchedAid/stove top/completely off not operable/[DEMOGRAPHIC_DATA]/" at bounding box center [335, 164] width 258 height 31
paste textarea "[STREET_ADDRESS][PERSON_NAME]"
click at [290, 164] on textarea "3-6/$79/KitchedAid/stove top/completely off not operable/[DEMOGRAPHIC_DATA]/Hou…" at bounding box center [335, 164] width 258 height 31
paste textarea "5 Star Appliance Repair Emails"
click at [375, 166] on textarea "3-6/$79/KitchedAid/stove top/completely off not operable/[DEMOGRAPHIC_DATA]/Hou…" at bounding box center [335, 164] width 258 height 31
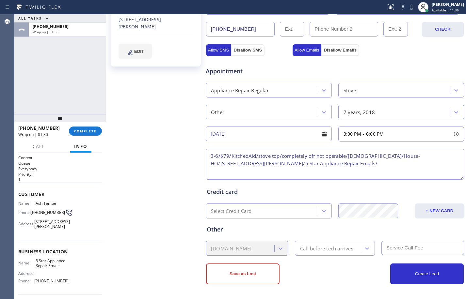
paste textarea "Please call customer 30 minutes prior to arrival"
type textarea "3-6/$79/KitchedAid/stove top/completely off not operable/[DEMOGRAPHIC_DATA]/Hou…"
click at [325, 253] on div "Call before tech arrives" at bounding box center [329, 248] width 64 height 11
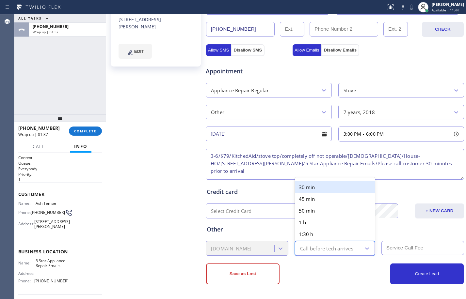
click at [316, 183] on div "30 min" at bounding box center [335, 187] width 80 height 12
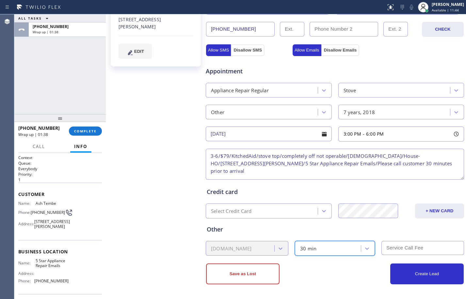
click at [388, 242] on input "text" at bounding box center [422, 248] width 83 height 14
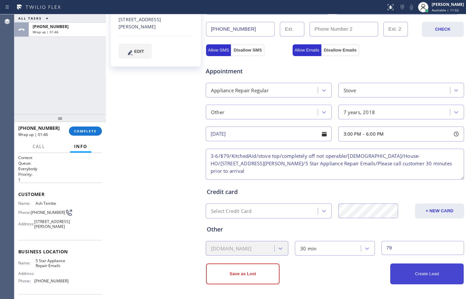
type input "79"
click at [418, 276] on button "Create Lead" at bounding box center [426, 274] width 73 height 21
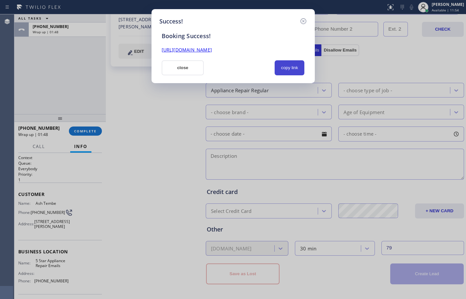
click at [282, 69] on button "copy link" at bounding box center [289, 67] width 30 height 15
click at [212, 49] on link "[URL][DOMAIN_NAME]" at bounding box center [186, 50] width 50 height 6
click at [183, 62] on button "close" at bounding box center [182, 67] width 42 height 15
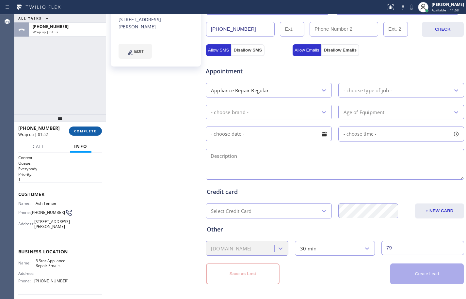
click at [89, 130] on span "COMPLETE" at bounding box center [85, 131] width 23 height 5
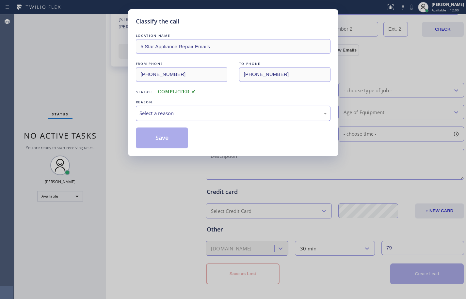
click at [197, 110] on div "Select a reason" at bounding box center [232, 114] width 187 height 8
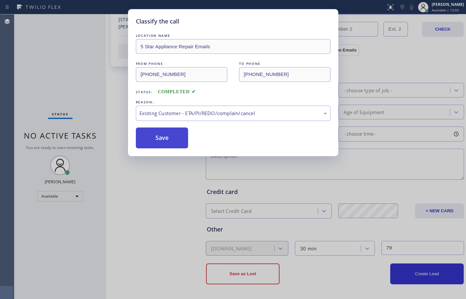
click at [177, 141] on button "Save" at bounding box center [162, 138] width 53 height 21
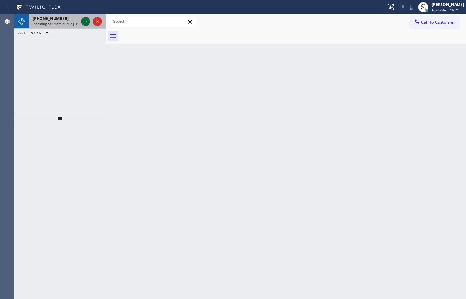
click at [88, 19] on icon at bounding box center [86, 22] width 8 height 8
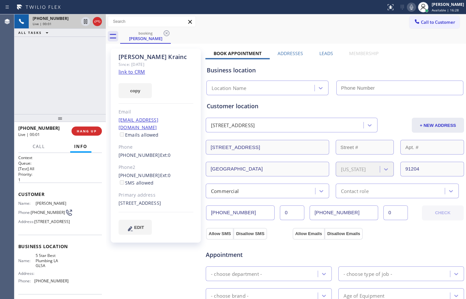
type input "[PHONE_NUMBER]"
click at [143, 71] on link "link to CRM" at bounding box center [131, 72] width 26 height 7
click at [18, 197] on div "Context Queue: [Test] All Priority: 1 Customer Name: [PERSON_NAME] Phone: [PHON…" at bounding box center [59, 226] width 91 height 146
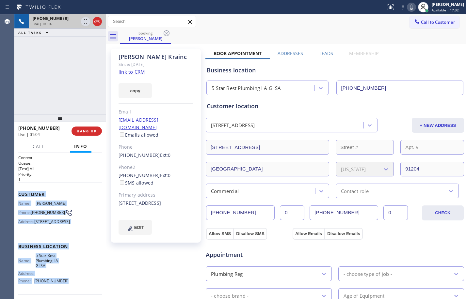
drag, startPoint x: 18, startPoint y: 197, endPoint x: 69, endPoint y: 293, distance: 108.4
click at [69, 293] on div "Context Queue: [Test] All Priority: 1 Customer Name: [PERSON_NAME] Phone: [PHON…" at bounding box center [59, 226] width 91 height 146
copy div "Customer Name: [PERSON_NAME] Phone: [PHONE_NUMBER] Address: [STREET_ADDRESS] Bu…"
click at [86, 23] on icon at bounding box center [85, 21] width 3 height 5
click at [409, 8] on icon at bounding box center [410, 7] width 3 height 5
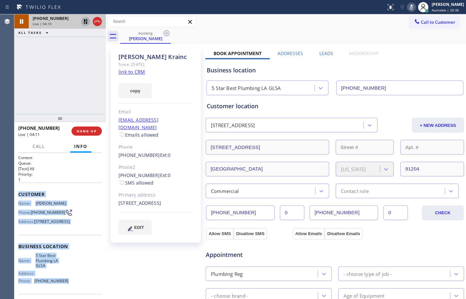
click at [89, 23] on icon at bounding box center [86, 22] width 8 height 8
click at [408, 8] on icon at bounding box center [411, 7] width 8 height 8
drag, startPoint x: 84, startPoint y: 23, endPoint x: 118, endPoint y: 22, distance: 33.6
click at [84, 23] on icon at bounding box center [85, 21] width 3 height 5
click at [406, 8] on div at bounding box center [410, 7] width 9 height 8
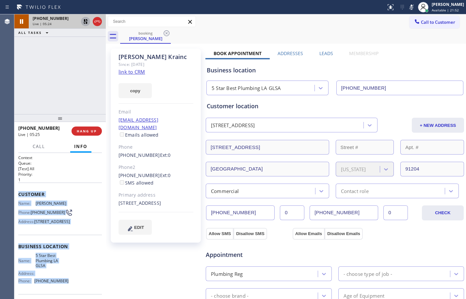
click at [86, 18] on icon at bounding box center [86, 22] width 8 height 8
click at [409, 5] on icon at bounding box center [410, 7] width 3 height 5
click at [86, 21] on icon at bounding box center [85, 21] width 3 height 5
click at [408, 7] on icon at bounding box center [411, 7] width 8 height 8
click at [98, 69] on div "[PHONE_NUMBER] Live | 07:38 ALL TASKS ALL TASKS ACTIVE TASKS TASKS IN WRAP UP" at bounding box center [59, 64] width 91 height 100
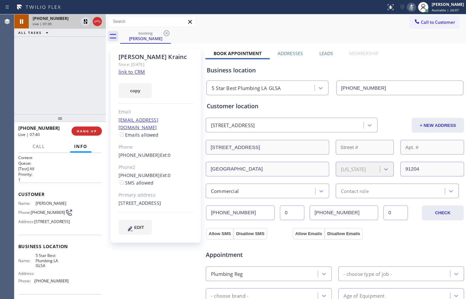
click at [85, 26] on div at bounding box center [91, 21] width 23 height 14
click at [87, 21] on icon at bounding box center [85, 21] width 5 height 5
click at [407, 4] on icon at bounding box center [411, 7] width 8 height 8
click at [85, 20] on icon at bounding box center [85, 21] width 3 height 5
click at [409, 7] on icon at bounding box center [411, 7] width 8 height 8
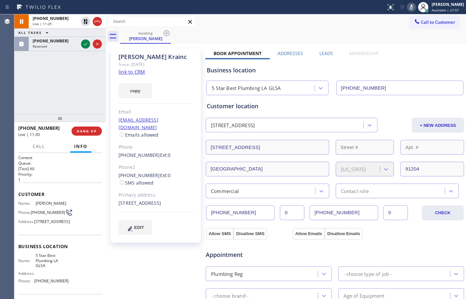
click at [40, 79] on div "[PHONE_NUMBER] Live | 11:29 ALL TASKS ALL TASKS ACTIVE TASKS TASKS IN WRAP UP […" at bounding box center [59, 64] width 91 height 100
drag, startPoint x: 85, startPoint y: 46, endPoint x: 84, endPoint y: 43, distance: 3.8
click at [85, 46] on icon at bounding box center [86, 44] width 8 height 8
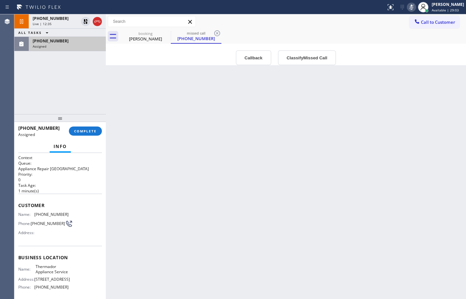
click at [17, 204] on div "Context Queue: Appliance Repair High End Priority: 0 Task Age: [DEMOGRAPHIC_DAT…" at bounding box center [59, 226] width 91 height 146
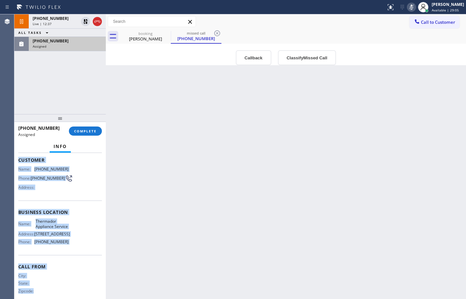
scroll to position [65, 0]
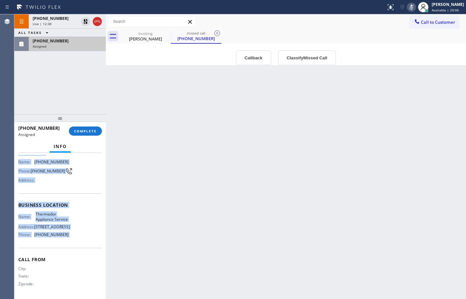
drag, startPoint x: 17, startPoint y: 204, endPoint x: 76, endPoint y: 234, distance: 66.4
click at [76, 234] on div "Context Queue: Appliance Repair High End Priority: 0 Task Age: [DEMOGRAPHIC_DAT…" at bounding box center [59, 226] width 91 height 146
copy div "Customer Name: [PHONE_NUMBER] Phone: [PHONE_NUMBER] Address: Business location …"
click at [85, 130] on span "COMPLETE" at bounding box center [85, 131] width 23 height 5
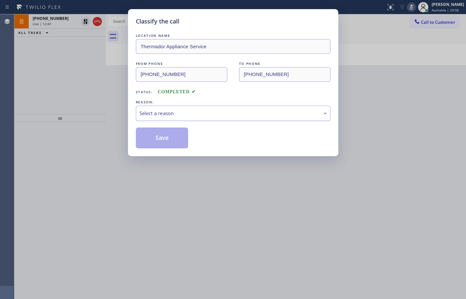
click at [187, 115] on div "Select a reason" at bounding box center [232, 114] width 187 height 8
click at [170, 137] on button "Save" at bounding box center [162, 138] width 53 height 21
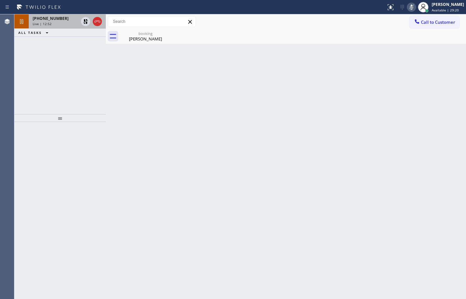
click at [57, 20] on span "[PHONE_NUMBER]" at bounding box center [51, 19] width 36 height 6
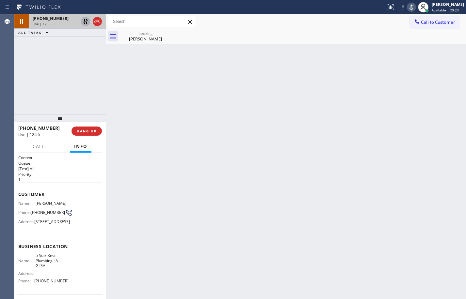
click at [85, 22] on icon at bounding box center [86, 22] width 8 height 8
click at [407, 8] on icon at bounding box center [411, 7] width 8 height 8
click at [127, 38] on div "[PERSON_NAME]" at bounding box center [145, 39] width 49 height 6
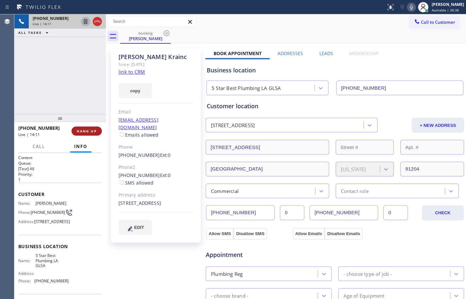
click at [86, 133] on span "HANG UP" at bounding box center [87, 131] width 20 height 5
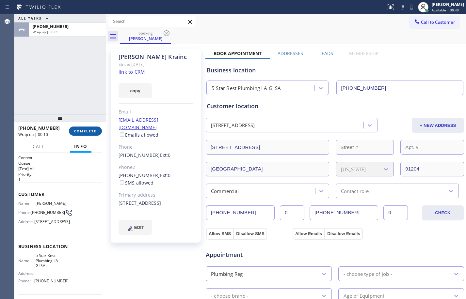
click at [84, 135] on button "COMPLETE" at bounding box center [85, 131] width 33 height 9
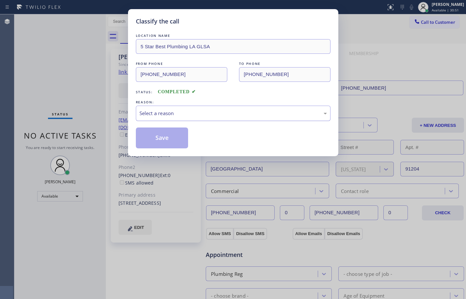
click at [184, 107] on div "Select a reason" at bounding box center [233, 113] width 194 height 15
click at [174, 141] on button "Save" at bounding box center [162, 138] width 53 height 21
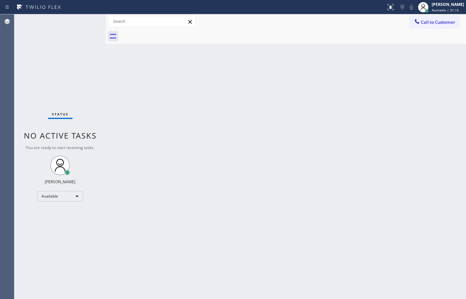
click at [60, 68] on div "Status No active tasks You are ready to start receiving tasks. [PERSON_NAME] Av…" at bounding box center [59, 156] width 91 height 285
click at [87, 46] on div "Status No active tasks You are ready to start receiving tasks. [PERSON_NAME] Av…" at bounding box center [59, 156] width 91 height 285
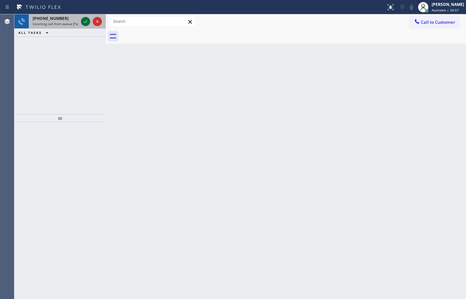
click at [84, 25] on icon at bounding box center [86, 22] width 8 height 8
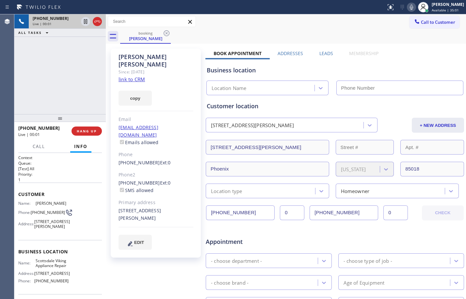
type input "[PHONE_NUMBER]"
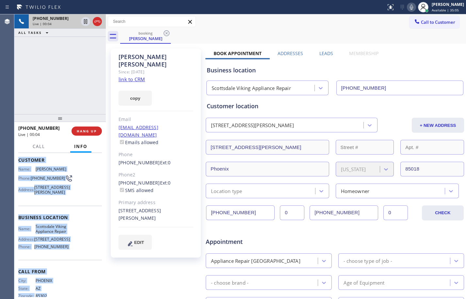
scroll to position [64, 0]
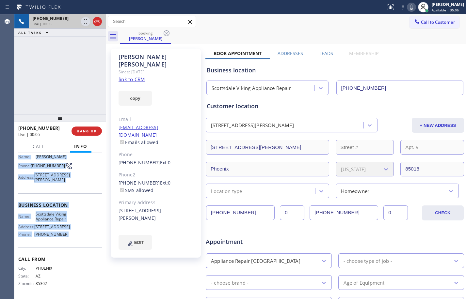
drag, startPoint x: 16, startPoint y: 192, endPoint x: 74, endPoint y: 237, distance: 73.2
click at [74, 237] on div "Context Queue: [Test] All Priority: 1 Customer Name: [PERSON_NAME] Phone: [PHON…" at bounding box center [59, 226] width 91 height 146
copy div "Customer Name: [PERSON_NAME] Phone: [PHONE_NUMBER] Address: [STREET_ADDRESS][PE…"
click at [138, 76] on link "link to CRM" at bounding box center [131, 79] width 26 height 7
click at [86, 23] on icon at bounding box center [86, 22] width 8 height 8
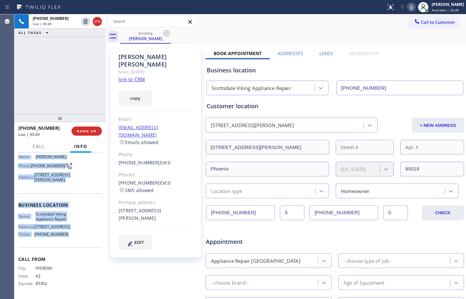
click at [407, 7] on icon at bounding box center [411, 7] width 8 height 8
click at [42, 71] on div "[PHONE_NUMBER] Live | 02:56 ALL TASKS ALL TASKS ACTIVE TASKS TASKS IN WRAP UP" at bounding box center [59, 64] width 91 height 100
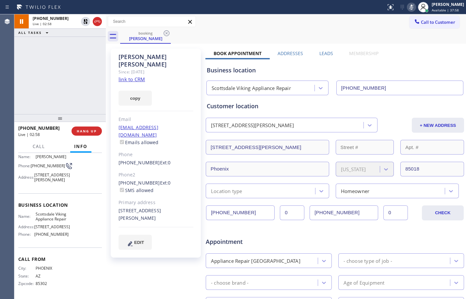
drag, startPoint x: 84, startPoint y: 22, endPoint x: 152, endPoint y: 21, distance: 67.9
click at [84, 22] on icon at bounding box center [86, 22] width 8 height 8
click at [407, 3] on icon at bounding box center [411, 7] width 8 height 8
click at [63, 71] on div "[PHONE_NUMBER] Live | 04:04 ALL TASKS ALL TASKS ACTIVE TASKS TASKS IN WRAP UP" at bounding box center [59, 64] width 91 height 100
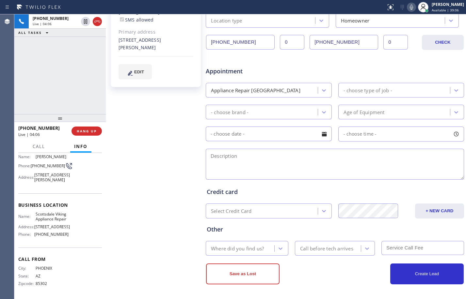
scroll to position [0, 0]
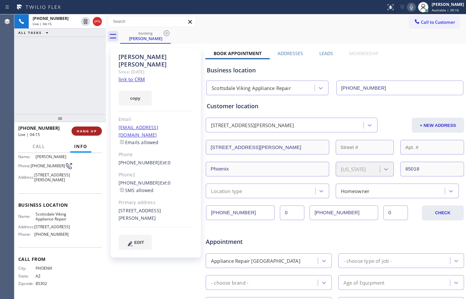
click at [86, 129] on span "HANG UP" at bounding box center [87, 131] width 20 height 5
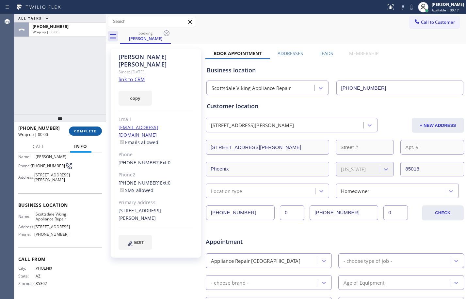
click at [86, 129] on span "COMPLETE" at bounding box center [85, 131] width 23 height 5
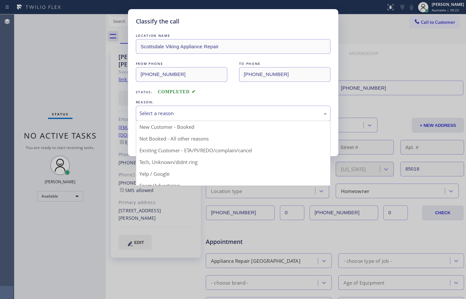
click at [303, 113] on div "Select a reason" at bounding box center [232, 114] width 187 height 8
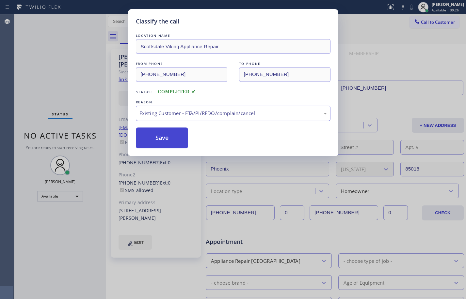
click at [181, 142] on button "Save" at bounding box center [162, 138] width 53 height 21
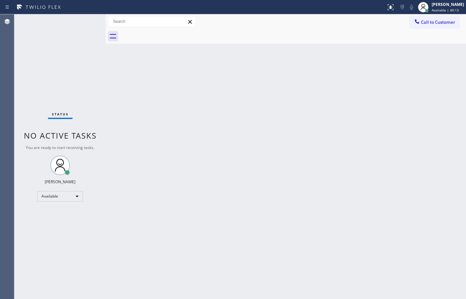
click at [38, 49] on div "Status No active tasks You are ready to start receiving tasks. [PERSON_NAME] Av…" at bounding box center [59, 156] width 91 height 285
click at [88, 80] on div "Status No active tasks You are ready to start receiving tasks. [PERSON_NAME] Av…" at bounding box center [59, 156] width 91 height 285
click at [214, 130] on div "Back to Dashboard Change Sender ID Customers Technicians Select a contact Outbo…" at bounding box center [286, 156] width 360 height 285
click at [106, 123] on div at bounding box center [106, 156] width 0 height 285
click at [92, 88] on div "Status No active tasks You are ready to start receiving tasks. [PERSON_NAME] Av…" at bounding box center [59, 156] width 91 height 285
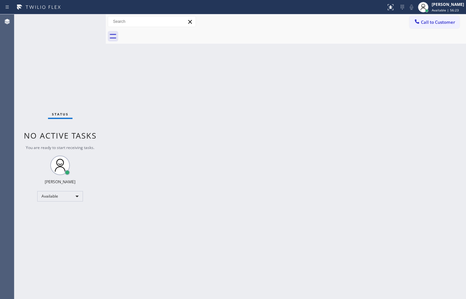
click at [99, 83] on div "Status No active tasks You are ready to start receiving tasks. [PERSON_NAME] Av…" at bounding box center [59, 156] width 91 height 285
click at [67, 74] on div "Status No active tasks You are ready to start receiving tasks. [PERSON_NAME] Av…" at bounding box center [59, 156] width 91 height 285
click at [80, 60] on div "Status No active tasks You are ready to start receiving tasks. [PERSON_NAME] Av…" at bounding box center [59, 156] width 91 height 285
click at [269, 100] on div "Back to Dashboard Change Sender ID Customers Technicians Select a contact Outbo…" at bounding box center [286, 156] width 360 height 285
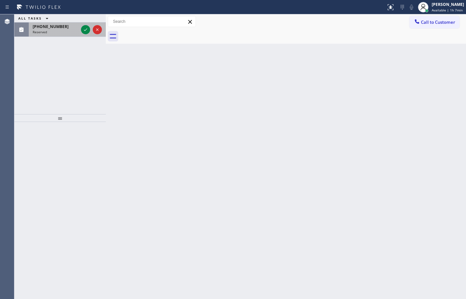
click at [52, 23] on div "[PHONE_NUMBER] Reserved" at bounding box center [54, 30] width 51 height 14
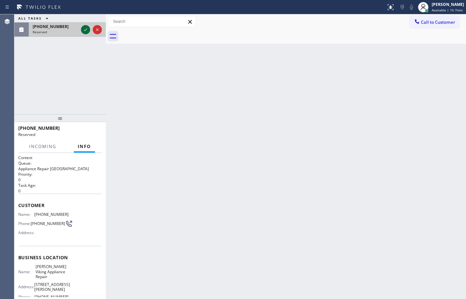
click at [83, 32] on icon at bounding box center [86, 30] width 8 height 8
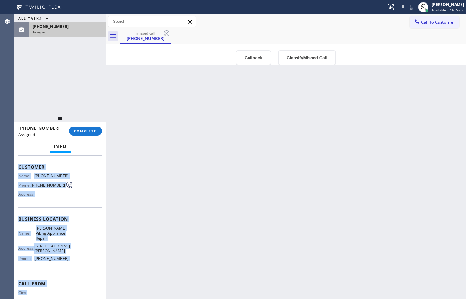
scroll to position [54, 0]
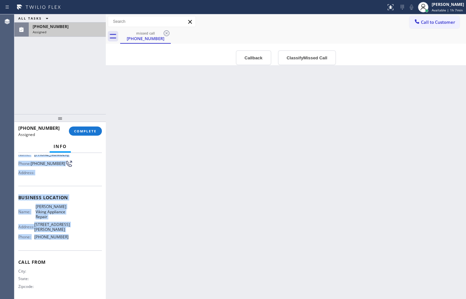
drag, startPoint x: 18, startPoint y: 198, endPoint x: 77, endPoint y: 241, distance: 72.4
click at [77, 241] on div "Context Queue: Appliance Repair High End Priority: 0 Task Age: Customer Name: […" at bounding box center [60, 199] width 84 height 199
copy div "Customer Name: [PHONE_NUMBER] Phone: [PHONE_NUMBER] Address: Business location …"
click at [88, 132] on span "COMPLETE" at bounding box center [85, 131] width 23 height 5
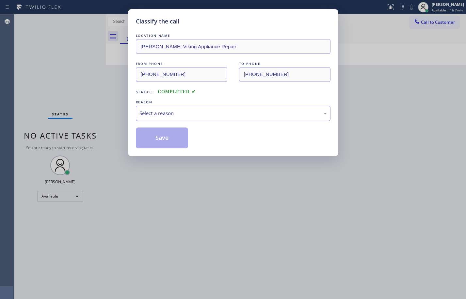
click at [176, 112] on div "Select a reason" at bounding box center [232, 114] width 187 height 8
click at [164, 136] on button "Save" at bounding box center [162, 138] width 53 height 21
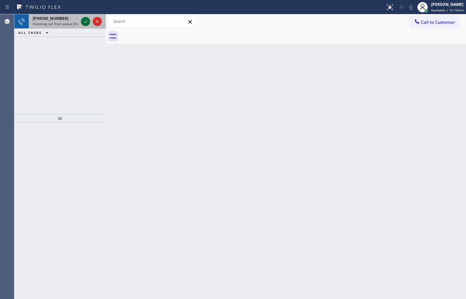
click at [86, 24] on icon at bounding box center [86, 22] width 8 height 8
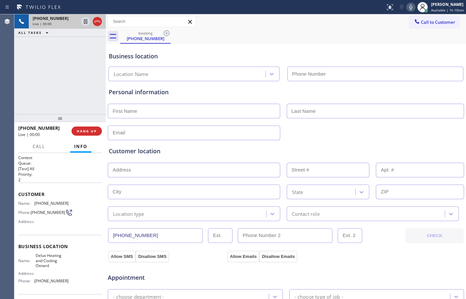
type input "[PHONE_NUMBER]"
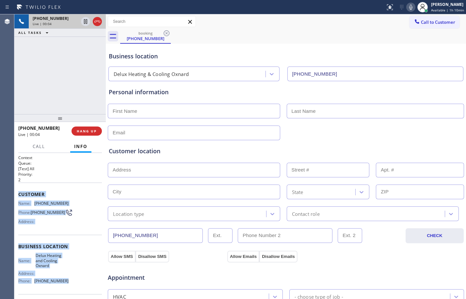
drag, startPoint x: 19, startPoint y: 191, endPoint x: 72, endPoint y: 290, distance: 112.4
click at [72, 290] on div "Context Queue: [Test] All Priority: 2 Customer Name: [PHONE_NUMBER] Phone: [PHO…" at bounding box center [60, 249] width 84 height 189
copy div "Customer Name: [PHONE_NUMBER] Phone: [PHONE_NUMBER] Address: Business location …"
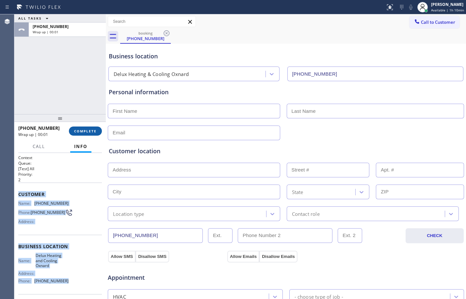
click at [88, 132] on span "COMPLETE" at bounding box center [85, 131] width 23 height 5
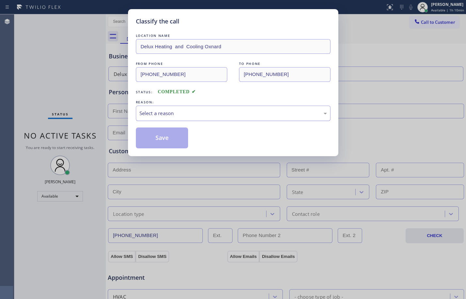
click at [168, 114] on div "Select a reason" at bounding box center [232, 114] width 187 height 8
click at [161, 142] on button "Save" at bounding box center [162, 138] width 53 height 21
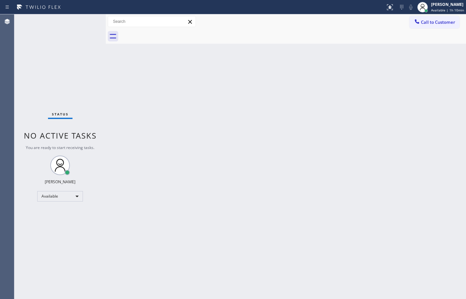
click at [250, 148] on div "Back to Dashboard Change Sender ID Customers Technicians Select a contact Outbo…" at bounding box center [286, 156] width 360 height 285
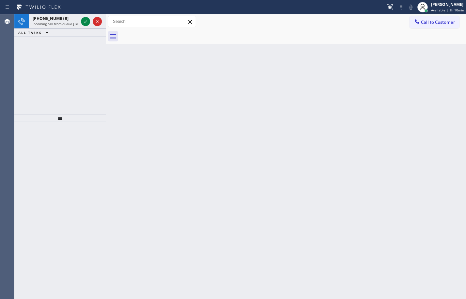
click at [59, 13] on div "Status report No issues detected If you experience an issue, please download th…" at bounding box center [233, 7] width 466 height 14
click at [66, 18] on div "[PHONE_NUMBER]" at bounding box center [56, 19] width 46 height 6
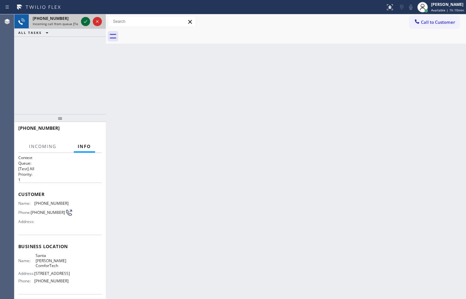
click at [82, 21] on icon at bounding box center [86, 22] width 8 height 8
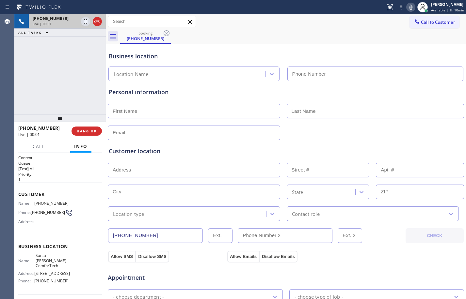
type input "[PHONE_NUMBER]"
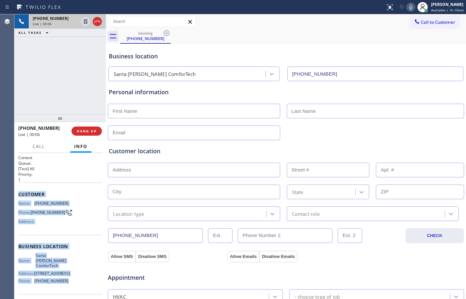
drag, startPoint x: 18, startPoint y: 192, endPoint x: 66, endPoint y: 278, distance: 98.4
click at [66, 278] on div "Context Queue: [Test] All Priority: 1 Customer Name: [PHONE_NUMBER] Phone: [PHO…" at bounding box center [59, 226] width 91 height 146
copy div "Customer Name: [PHONE_NUMBER] Phone: [PHONE_NUMBER] Address: Business location …"
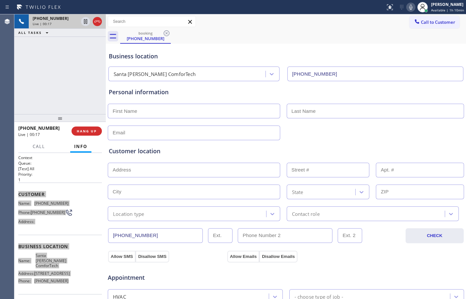
scroll to position [206, 0]
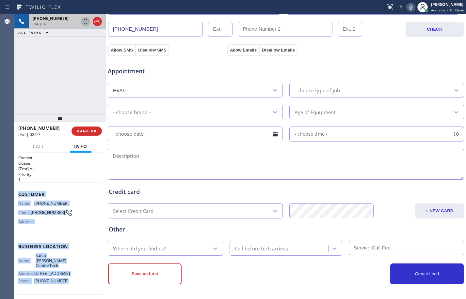
click at [87, 23] on icon at bounding box center [85, 21] width 3 height 5
click at [406, 8] on icon at bounding box center [410, 7] width 8 height 8
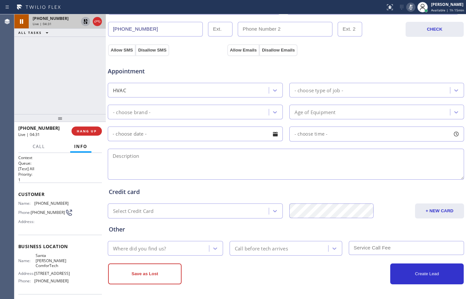
click at [81, 80] on div "[PHONE_NUMBER] Live | 04:31 ALL TASKS ALL TASKS ACTIVE TASKS TASKS IN WRAP UP" at bounding box center [59, 64] width 91 height 100
click at [87, 24] on icon at bounding box center [86, 22] width 8 height 8
click at [406, 10] on icon at bounding box center [410, 7] width 8 height 8
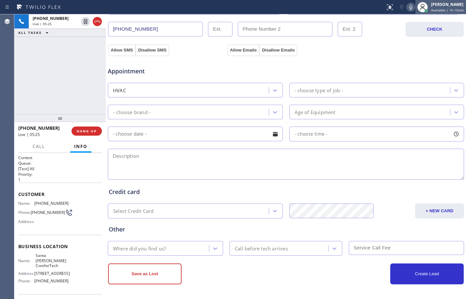
click at [431, 11] on span "Available | 1h 15min" at bounding box center [447, 10] width 33 height 5
click at [90, 131] on span "HANG UP" at bounding box center [87, 131] width 20 height 5
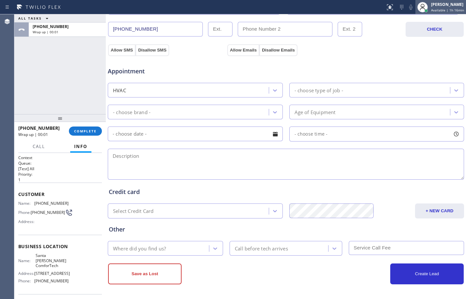
click at [421, 6] on icon at bounding box center [422, 7] width 8 height 8
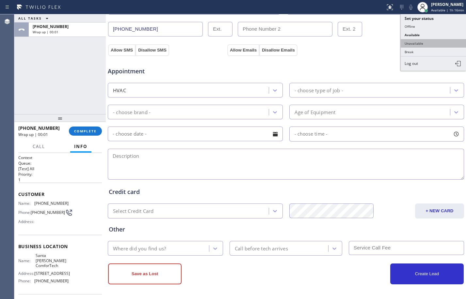
click at [424, 42] on button "Unavailable" at bounding box center [432, 43] width 65 height 8
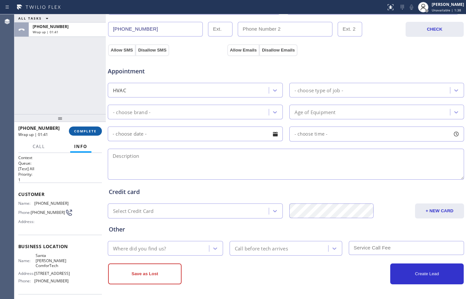
click at [75, 130] on span "COMPLETE" at bounding box center [85, 131] width 23 height 5
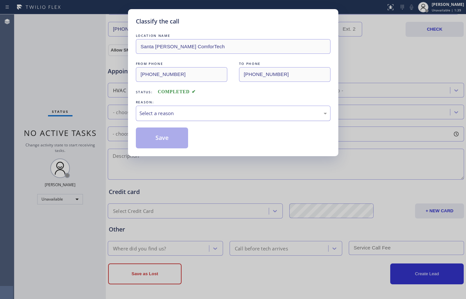
click at [184, 113] on div "Select a reason" at bounding box center [232, 114] width 187 height 8
click at [158, 130] on button "Save" at bounding box center [162, 138] width 53 height 21
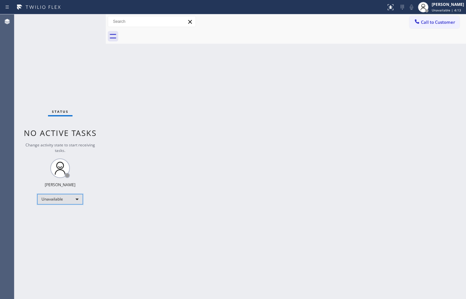
click at [62, 203] on div "Unavailable" at bounding box center [60, 199] width 46 height 10
click at [62, 216] on li "Available" at bounding box center [60, 217] width 44 height 8
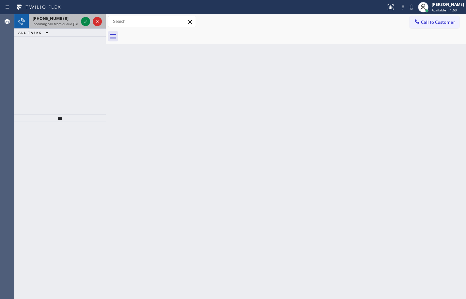
click at [60, 21] on div "[PHONE_NUMBER]" at bounding box center [56, 19] width 46 height 6
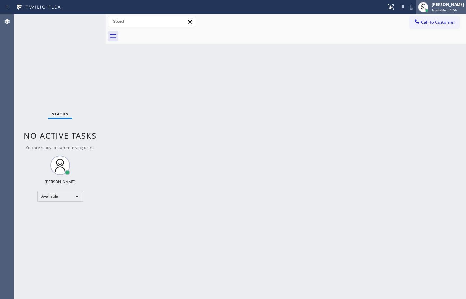
click at [441, 3] on div "[PERSON_NAME]" at bounding box center [447, 5] width 32 height 6
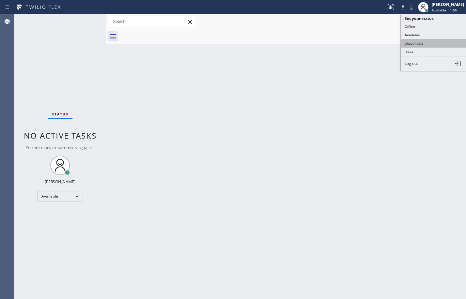
click at [416, 43] on button "Unavailable" at bounding box center [432, 43] width 65 height 8
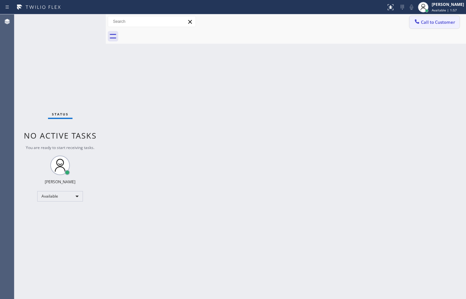
click at [430, 23] on span "Call to Customer" at bounding box center [438, 22] width 34 height 6
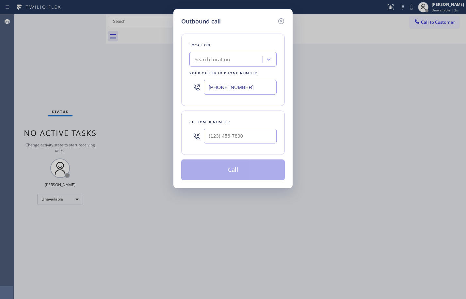
click at [235, 83] on input "[PHONE_NUMBER]" at bounding box center [240, 87] width 73 height 15
paste input "657) 622-0037"
type input "[PHONE_NUMBER]"
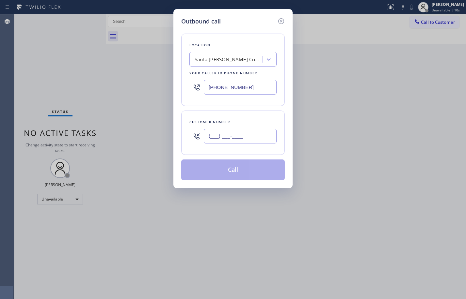
click at [235, 135] on input "(___) ___-____" at bounding box center [240, 136] width 73 height 15
paste input "949) 232-9354"
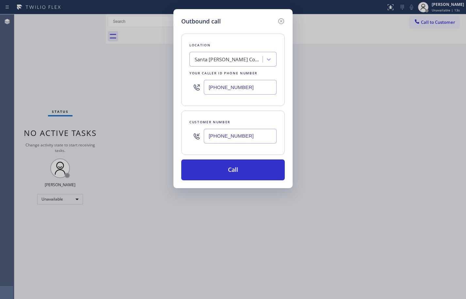
type input "[PHONE_NUMBER]"
click at [92, 70] on div "Outbound call Location [GEOGRAPHIC_DATA][PERSON_NAME] ComforTech Your caller id…" at bounding box center [233, 149] width 466 height 299
click at [243, 167] on button "Call" at bounding box center [232, 170] width 103 height 21
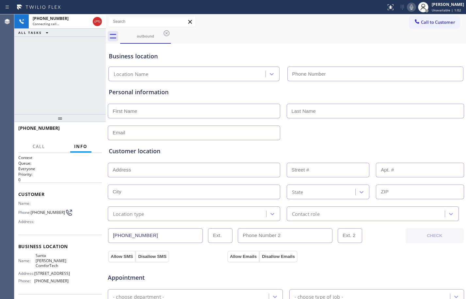
type input "[PHONE_NUMBER]"
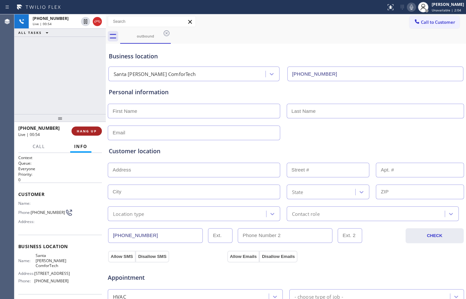
click at [87, 129] on span "HANG UP" at bounding box center [87, 131] width 20 height 5
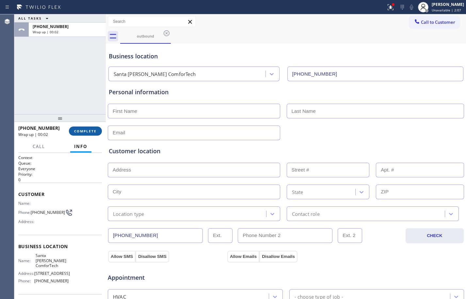
click at [88, 130] on span "COMPLETE" at bounding box center [85, 131] width 23 height 5
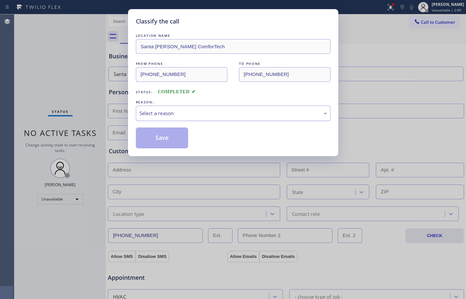
click at [154, 111] on div "Select a reason" at bounding box center [232, 114] width 187 height 8
click at [163, 132] on button "Save" at bounding box center [162, 138] width 53 height 21
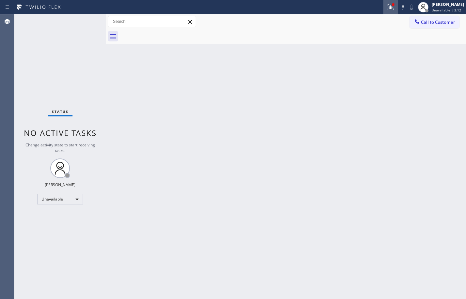
click at [386, 5] on icon at bounding box center [390, 7] width 8 height 8
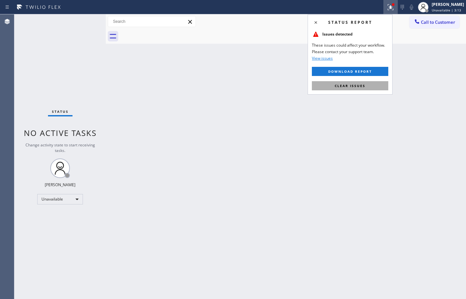
click at [352, 84] on span "Clear issues" at bounding box center [349, 86] width 31 height 5
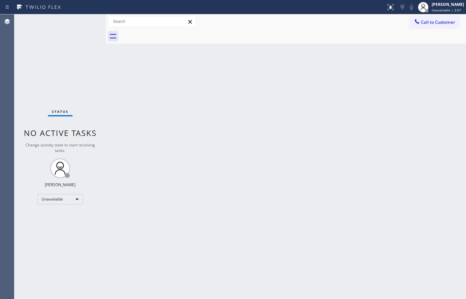
click at [71, 73] on div "Status No active tasks Change activity state to start receiving tasks. [PERSON_…" at bounding box center [59, 156] width 91 height 285
click at [73, 205] on div "Status No active tasks Change activity state to start receiving tasks. [PERSON_…" at bounding box center [59, 156] width 91 height 285
click at [57, 196] on div "Unavailable" at bounding box center [60, 199] width 46 height 10
click at [59, 219] on li "Available" at bounding box center [60, 217] width 44 height 8
click at [111, 113] on div "Back to Dashboard Change Sender ID Customers Technicians Select a contact Outbo…" at bounding box center [286, 156] width 360 height 285
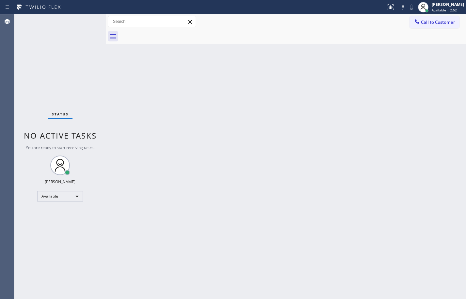
click at [60, 77] on div "Status No active tasks You are ready to start receiving tasks. [PERSON_NAME] Av…" at bounding box center [59, 156] width 91 height 285
click at [113, 113] on div "Back to Dashboard Change Sender ID Customers Technicians Select a contact Outbo…" at bounding box center [286, 156] width 360 height 285
click at [80, 192] on div "Available" at bounding box center [60, 196] width 46 height 10
click at [54, 224] on li "Unavailable" at bounding box center [60, 222] width 44 height 8
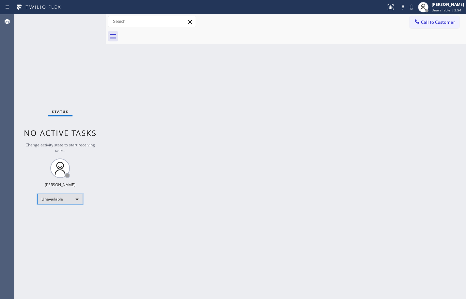
click at [67, 197] on div "Unavailable" at bounding box center [60, 199] width 46 height 10
click at [54, 219] on li "Available" at bounding box center [60, 217] width 44 height 8
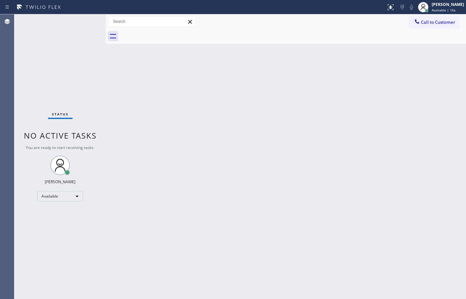
click at [324, 146] on div "Back to Dashboard Change Sender ID Customers Technicians Select a contact Outbo…" at bounding box center [286, 156] width 360 height 285
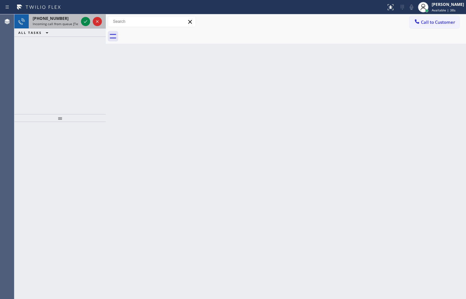
click at [58, 22] on span "Incoming call from queue [Test] All" at bounding box center [60, 24] width 54 height 5
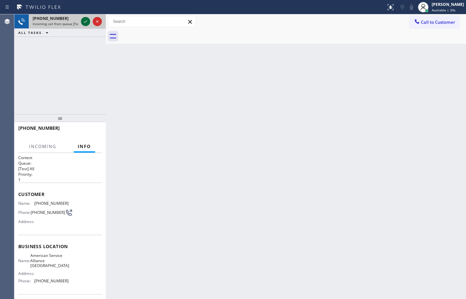
click at [83, 23] on icon at bounding box center [86, 22] width 8 height 8
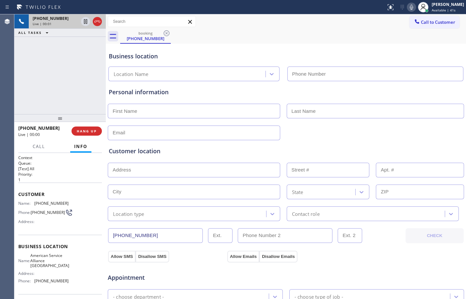
type input "[PHONE_NUMBER]"
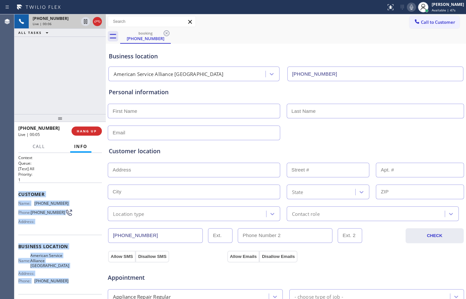
drag, startPoint x: 19, startPoint y: 195, endPoint x: 81, endPoint y: 280, distance: 105.1
click at [81, 280] on div "Context Queue: [Test] All Priority: 1 Customer Name: [PHONE_NUMBER] Phone: [PHO…" at bounding box center [60, 249] width 84 height 189
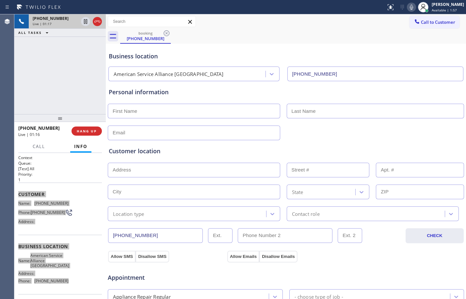
scroll to position [206, 0]
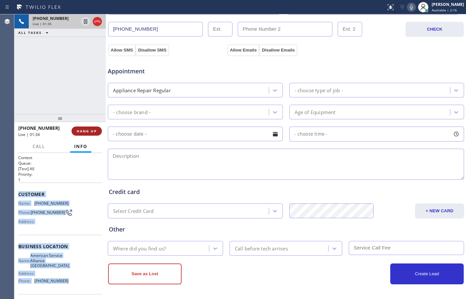
click at [91, 129] on span "HANG UP" at bounding box center [87, 131] width 20 height 5
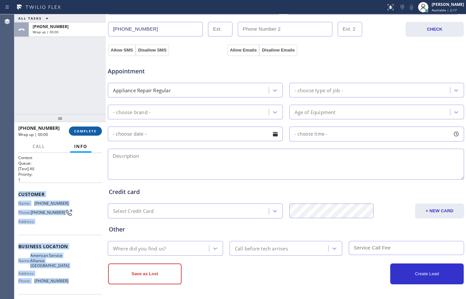
click at [91, 129] on span "COMPLETE" at bounding box center [85, 131] width 23 height 5
click at [87, 128] on button "COMPLETE" at bounding box center [85, 131] width 33 height 9
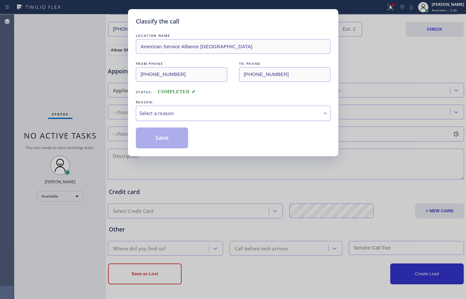
click at [197, 111] on div "Select a reason" at bounding box center [232, 114] width 187 height 8
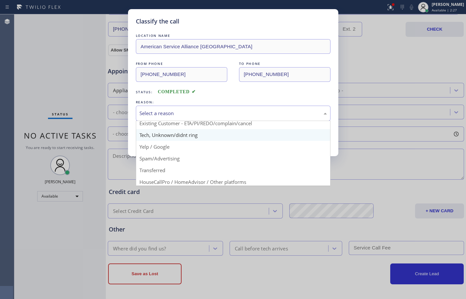
scroll to position [41, 0]
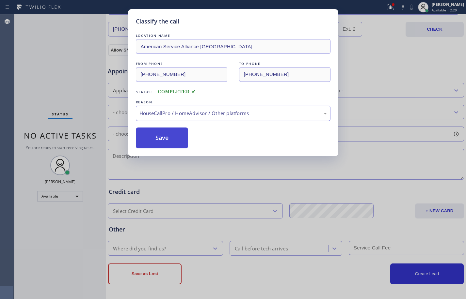
click at [165, 143] on button "Save" at bounding box center [162, 138] width 53 height 21
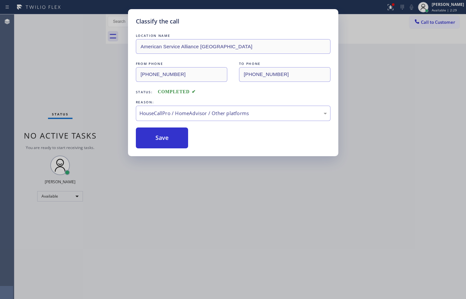
scroll to position [0, 0]
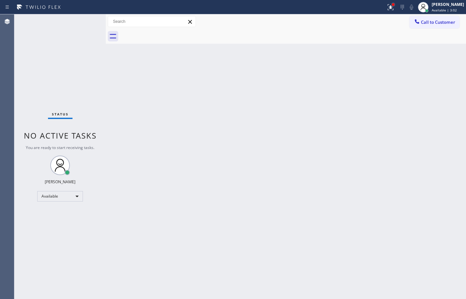
click at [391, 5] on div at bounding box center [392, 4] width 3 height 3
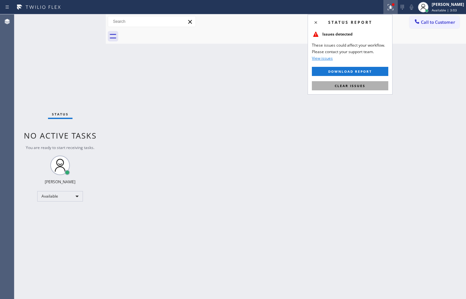
click at [358, 88] on button "Clear issues" at bounding box center [350, 85] width 76 height 9
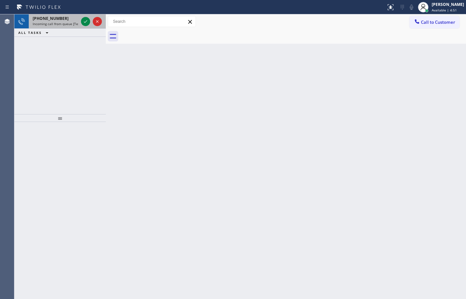
click at [51, 25] on span "Incoming call from queue [Test] All" at bounding box center [60, 24] width 54 height 5
click at [60, 26] on div "[PHONE_NUMBER] Incoming call from queue [Test] All" at bounding box center [54, 21] width 51 height 14
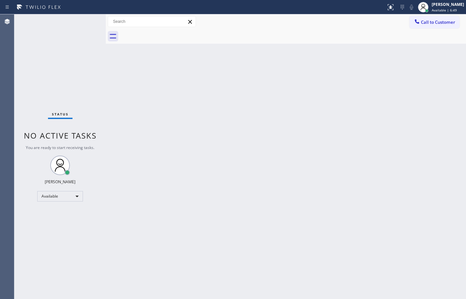
click at [341, 182] on div "Back to Dashboard Change Sender ID Customers Technicians Select a contact Outbo…" at bounding box center [286, 156] width 360 height 285
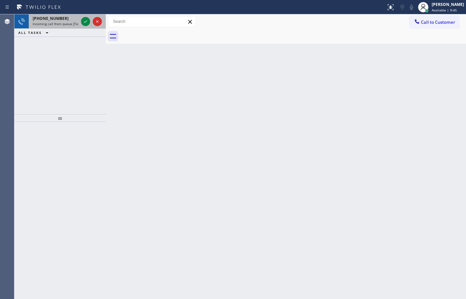
drag, startPoint x: 52, startPoint y: 25, endPoint x: 65, endPoint y: 25, distance: 12.4
click at [52, 25] on span "Incoming call from queue [Test] All" at bounding box center [60, 24] width 54 height 5
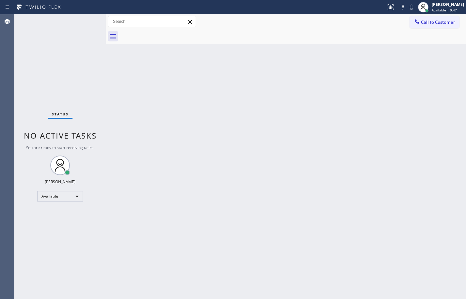
click at [85, 22] on div "Status No active tasks You are ready to start receiving tasks. [PERSON_NAME] Av…" at bounding box center [59, 156] width 91 height 285
click at [240, 78] on div "Back to Dashboard Change Sender ID Customers Technicians Select a contact Outbo…" at bounding box center [286, 156] width 360 height 285
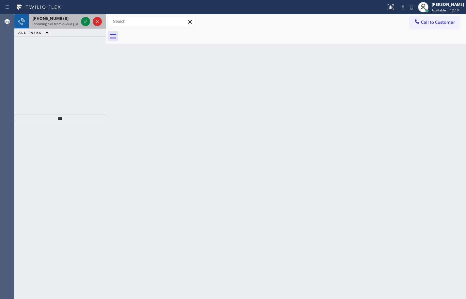
click at [76, 23] on span "Incoming call from queue [Test] All" at bounding box center [60, 24] width 54 height 5
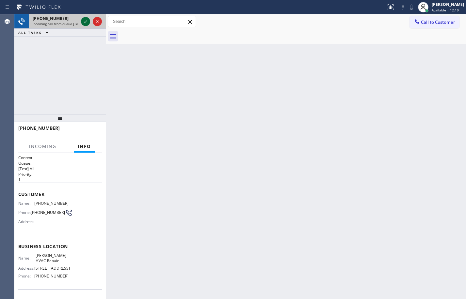
click at [85, 24] on icon at bounding box center [86, 22] width 8 height 8
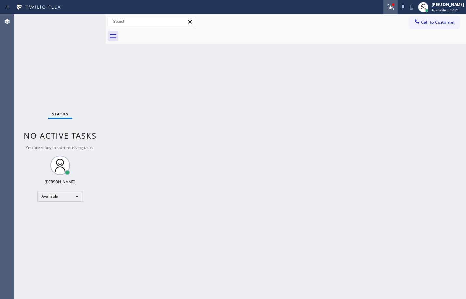
click at [387, 7] on icon at bounding box center [390, 7] width 8 height 8
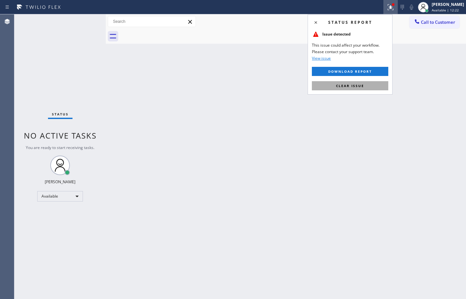
click at [377, 82] on button "Clear issue" at bounding box center [350, 85] width 76 height 9
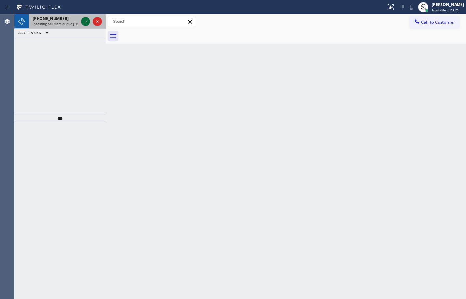
click at [86, 20] on icon at bounding box center [86, 22] width 8 height 8
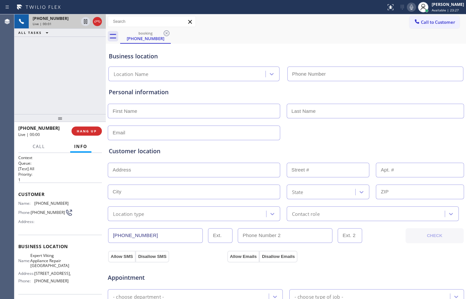
type input "[PHONE_NUMBER]"
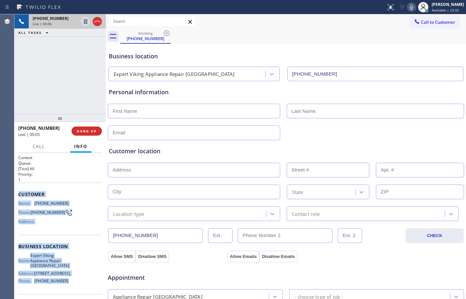
drag, startPoint x: 17, startPoint y: 194, endPoint x: 75, endPoint y: 291, distance: 113.0
click at [75, 291] on div "Context Queue: [Test] All Priority: 1 Customer Name: [PHONE_NUMBER] Phone: [PHO…" at bounding box center [59, 226] width 91 height 146
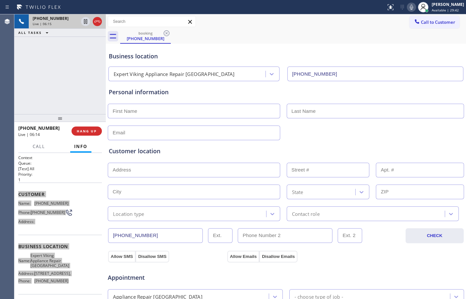
scroll to position [206, 0]
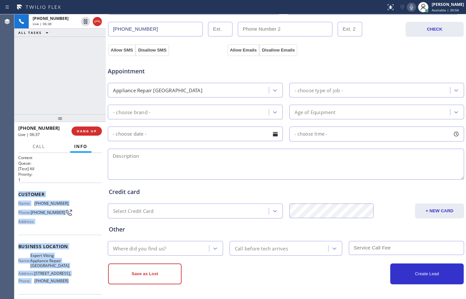
drag, startPoint x: 87, startPoint y: 23, endPoint x: 243, endPoint y: 23, distance: 155.6
click at [87, 23] on icon at bounding box center [86, 22] width 8 height 8
click at [407, 8] on icon at bounding box center [411, 7] width 8 height 8
click at [87, 21] on icon at bounding box center [85, 21] width 5 height 5
click at [407, 7] on icon at bounding box center [411, 7] width 8 height 8
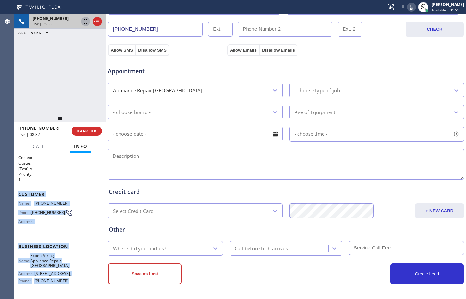
click at [84, 21] on icon at bounding box center [86, 22] width 8 height 8
click at [407, 8] on icon at bounding box center [411, 7] width 8 height 8
click at [86, 24] on icon at bounding box center [86, 22] width 8 height 8
click at [407, 4] on icon at bounding box center [411, 7] width 8 height 8
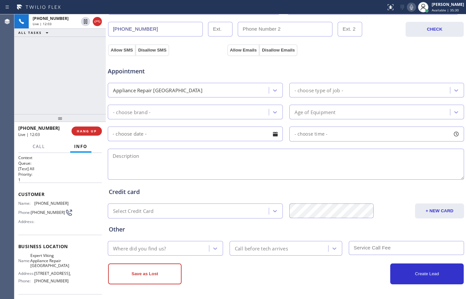
click at [65, 73] on div "[PHONE_NUMBER] Live | 12:03 ALL TASKS ALL TASKS ACTIVE TASKS TASKS IN WRAP UP" at bounding box center [59, 64] width 91 height 100
click at [71, 87] on div "[PHONE_NUMBER] Live | 20:09 ALL TASKS ALL TASKS ACTIVE TASKS TASKS IN WRAP UP" at bounding box center [59, 64] width 91 height 100
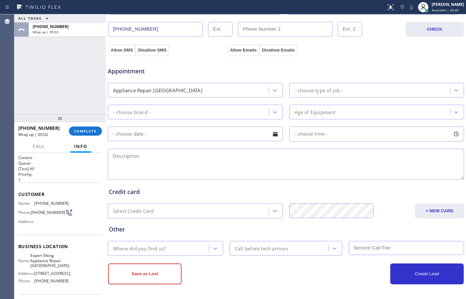
scroll to position [0, 0]
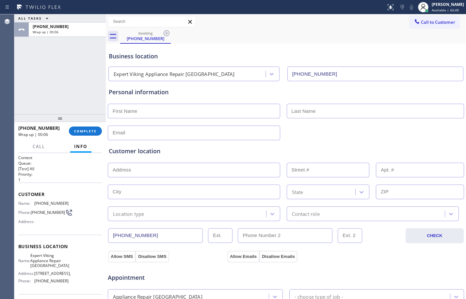
click at [236, 112] on input "text" at bounding box center [194, 111] width 172 height 15
type input "Ms."
type input "[PERSON_NAME]"
click at [247, 130] on input "text" at bounding box center [194, 133] width 172 height 15
type input "[EMAIL_ADDRESS][DOMAIN_NAME]"
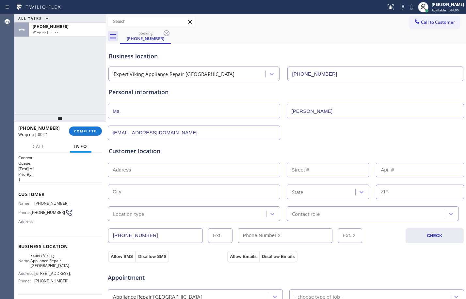
click at [175, 166] on input "text" at bounding box center [194, 170] width 172 height 15
paste input "[STREET_ADDRESS]"
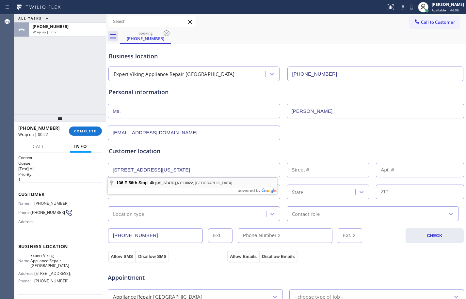
type input "[STREET_ADDRESS]"
type input "136"
type input "[US_STATE]"
type input "10022"
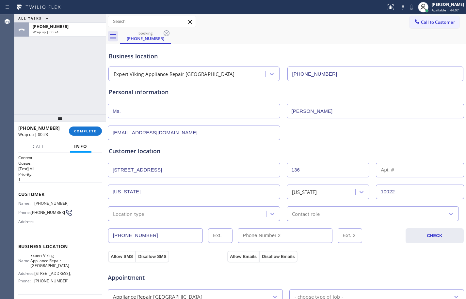
click at [176, 217] on div "Location type" at bounding box center [188, 213] width 156 height 11
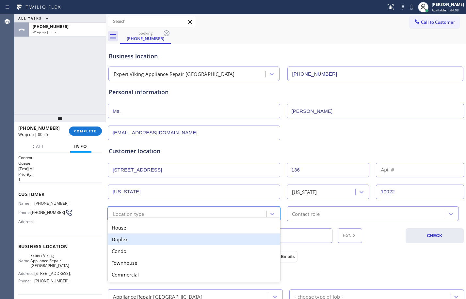
click at [142, 242] on div "Duplex" at bounding box center [194, 240] width 172 height 12
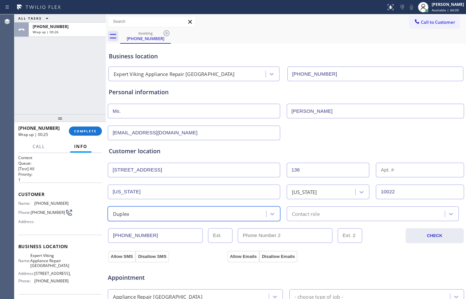
click at [292, 215] on div "Contact role" at bounding box center [306, 214] width 28 height 8
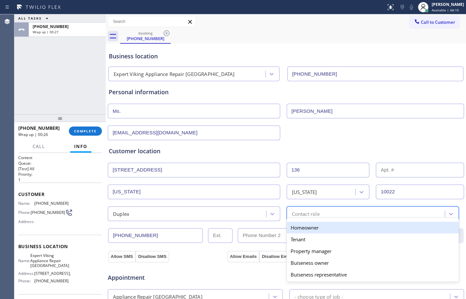
click at [303, 229] on div "Homeowner" at bounding box center [372, 228] width 172 height 12
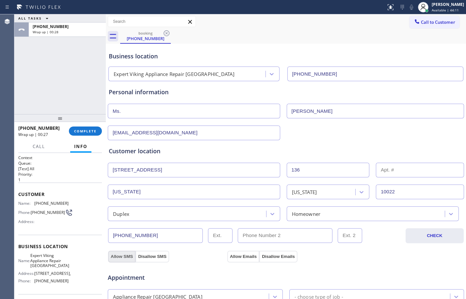
click at [123, 254] on button "Allow SMS" at bounding box center [121, 257] width 27 height 12
click at [229, 258] on button "Allow Emails" at bounding box center [243, 257] width 32 height 12
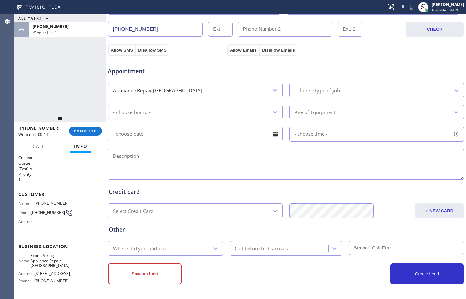
click at [206, 88] on div "Appliance Repair [GEOGRAPHIC_DATA]" at bounding box center [189, 89] width 159 height 11
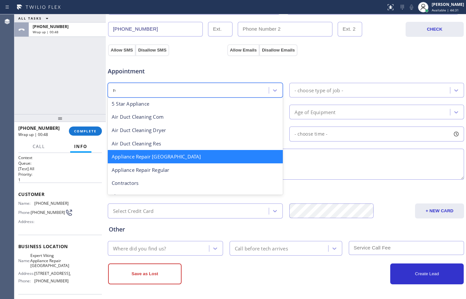
scroll to position [0, 0]
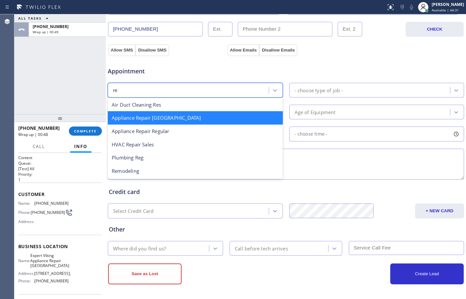
type input "reg"
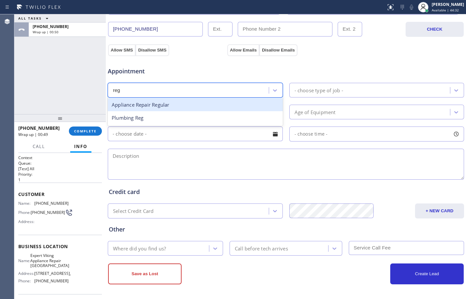
click at [207, 106] on div "Appliance Repair Regular" at bounding box center [195, 104] width 175 height 13
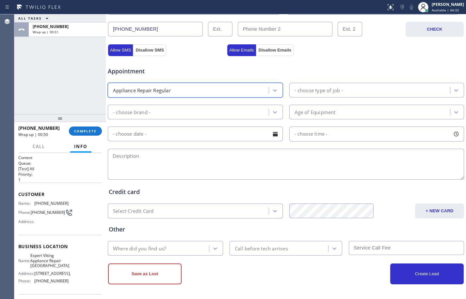
click at [313, 94] on div "- choose type of job -" at bounding box center [370, 89] width 159 height 11
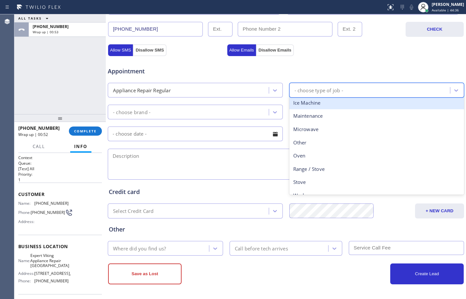
scroll to position [90, 0]
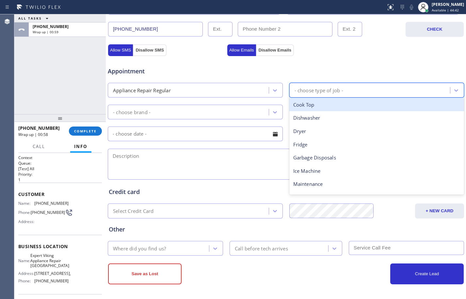
click at [356, 89] on div "- choose type of job -" at bounding box center [370, 89] width 159 height 11
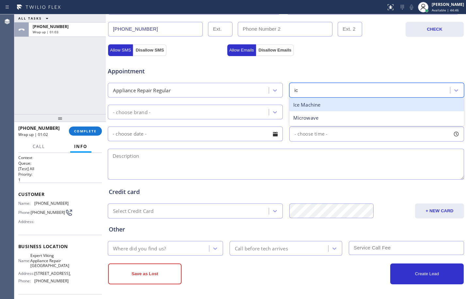
type input "i"
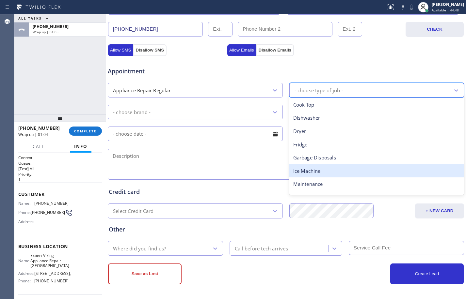
type input "o"
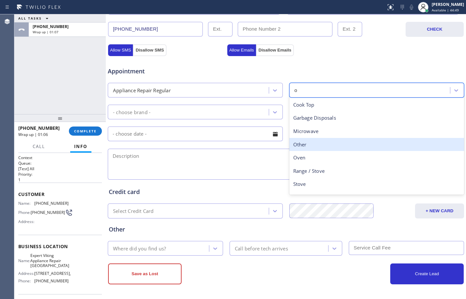
click at [309, 147] on div "Other" at bounding box center [376, 144] width 175 height 13
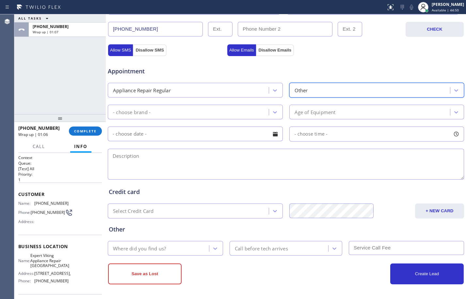
click at [209, 110] on div "- choose brand -" at bounding box center [189, 111] width 159 height 11
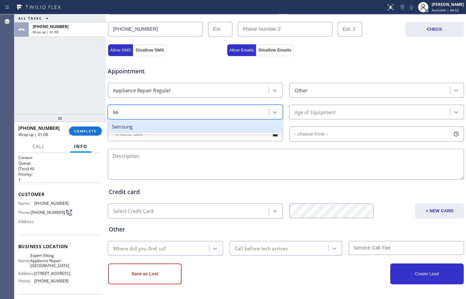
type input "[PERSON_NAME]"
click at [176, 130] on div "Samsung" at bounding box center [195, 126] width 175 height 13
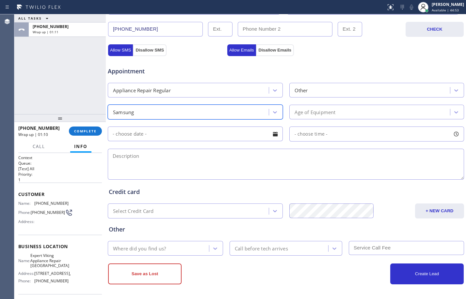
click at [364, 115] on div "Age of Equipment" at bounding box center [370, 111] width 159 height 11
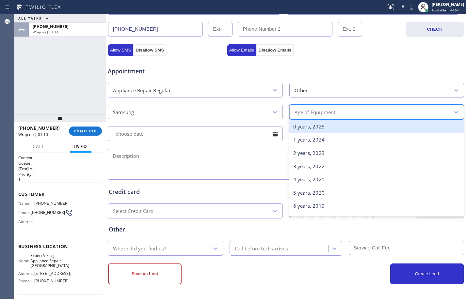
type input "5"
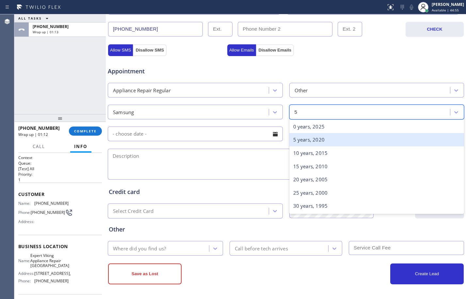
click at [343, 138] on div "5 years, 2020" at bounding box center [376, 139] width 175 height 13
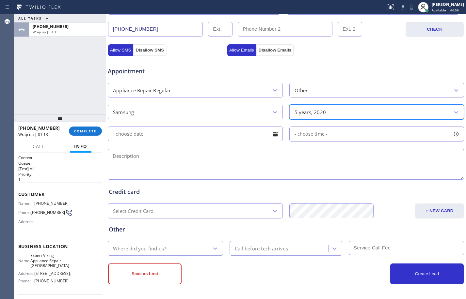
click at [183, 134] on input "text" at bounding box center [195, 134] width 175 height 15
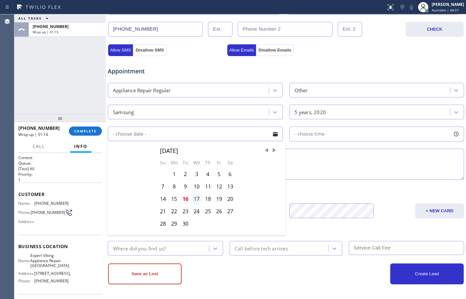
click at [196, 197] on div "17" at bounding box center [196, 199] width 11 height 12
type input "[DATE]"
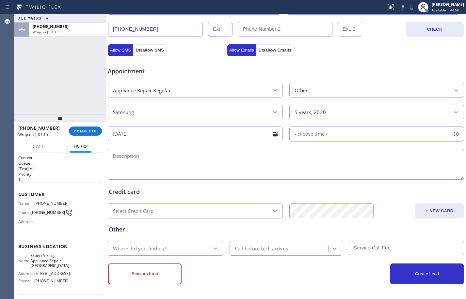
click at [344, 133] on div "- choose time -" at bounding box center [376, 134] width 175 height 15
drag, startPoint x: 293, startPoint y: 171, endPoint x: 414, endPoint y: 180, distance: 121.0
click at [417, 180] on div at bounding box center [421, 174] width 8 height 14
drag, startPoint x: 293, startPoint y: 172, endPoint x: 377, endPoint y: 180, distance: 84.9
click at [379, 180] on div at bounding box center [383, 174] width 8 height 14
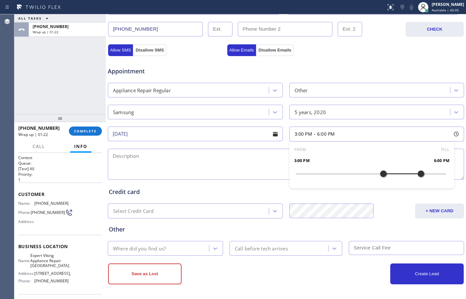
click at [179, 157] on textarea at bounding box center [286, 164] width 356 height 31
click at [143, 153] on textarea at bounding box center [286, 164] width 356 height 31
paste textarea "Samsung/ice maker/within the fridge/stop working-not making ice/ice maker stack…"
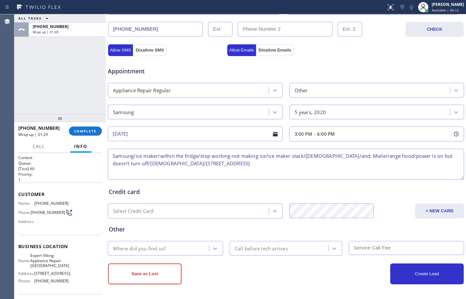
click at [112, 158] on textarea "Samsung/ice maker/within the fridge/stop working-not making ice/ice maker stack…" at bounding box center [286, 164] width 356 height 31
click at [270, 162] on textarea "3-6/free scf/Samsung/ice maker/within the fridge/stop working-not making ice/ic…" at bounding box center [286, 164] width 356 height 31
click at [288, 164] on textarea "3-6/free scf/Samsung/ice maker/within the fridge/stop working-not making ice/ic…" at bounding box center [286, 164] width 356 height 31
click at [267, 165] on textarea "3-6/free scf/Samsung/ice maker/within the fridge/stop working-not making ice/ic…" at bounding box center [286, 164] width 356 height 31
click at [300, 167] on textarea "3-6/free scf/Samsung/ice maker/within the fridge/stop working-not making ice/ic…" at bounding box center [286, 164] width 356 height 31
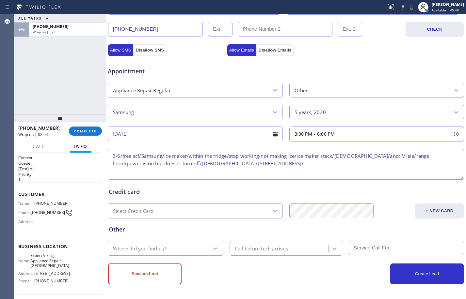
paste textarea "Expert Viking Appliance Repair [GEOGRAPHIC_DATA]"
click at [361, 157] on textarea "3-6/free scf/Samsung/ice maker/within the fridge/stop working-not making ice/ic…" at bounding box center [286, 164] width 356 height 31
click at [367, 160] on textarea "3-6/free scf/Samsung/ice maker/within the fridge/stop working-not making ice/ic…" at bounding box center [286, 164] width 356 height 31
paste textarea ", Please call customer 30 minutes prior to arrival"
drag, startPoint x: 359, startPoint y: 165, endPoint x: 363, endPoint y: 166, distance: 3.7
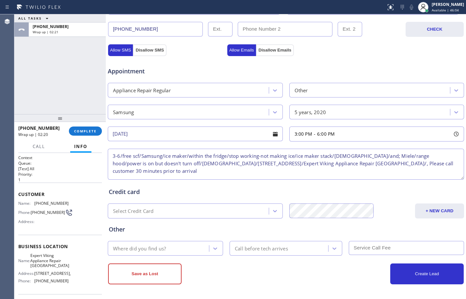
click at [361, 166] on textarea "3-6/free scf/Samsung/ice maker/within the fridge/stop working-not making ice/ic…" at bounding box center [286, 164] width 356 height 31
click at [329, 171] on textarea "3-6/free scf/Samsung/ice maker/within the fridge/stop working-not making ice/ic…" at bounding box center [286, 164] width 356 height 31
click at [271, 172] on textarea "3-6/free scf/Samsung/ice maker/within the fridge/stop working-not making ice/ic…" at bounding box center [286, 164] width 356 height 31
click at [376, 168] on textarea "3-6/free scf/Samsung/ice maker/within the fridge/stop working-not making ice/ic…" at bounding box center [286, 164] width 356 height 31
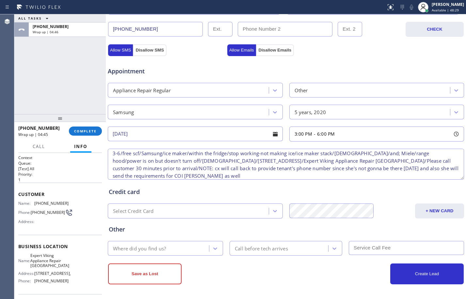
click at [251, 175] on textarea "3-6/free scf/Samsung/ice maker/within the fridge/stop working-not making ice/ic…" at bounding box center [286, 164] width 356 height 31
click at [368, 167] on textarea "3-6/free scf/Samsung/ice maker/within the fridge/stop working-not making ice/ic…" at bounding box center [286, 164] width 356 height 31
click at [173, 177] on textarea "3-6/free scf/Samsung/ice maker/within the fridge/stop working-not making ice/ic…" at bounding box center [286, 164] width 356 height 31
type textarea "3-6/free scf/Samsung/ice maker/within the fridge/stop working-not making ice/ic…"
click at [169, 246] on div "Where did you find us?" at bounding box center [159, 248] width 99 height 11
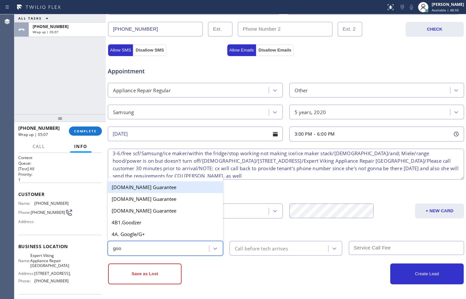
type input "goog"
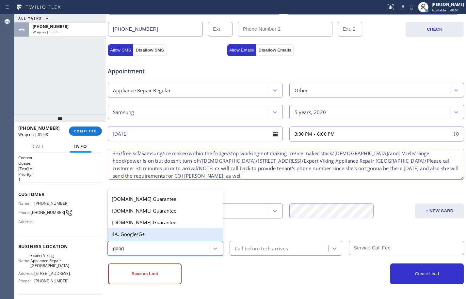
click at [171, 236] on div "4A. Google/G+" at bounding box center [165, 234] width 115 height 12
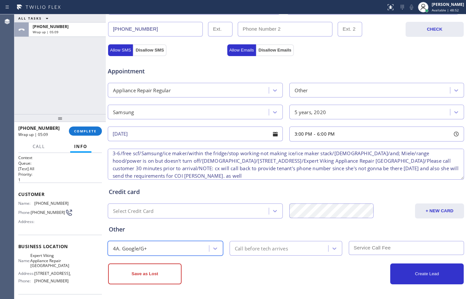
click at [267, 252] on div "Call before tech arrives" at bounding box center [261, 249] width 53 height 8
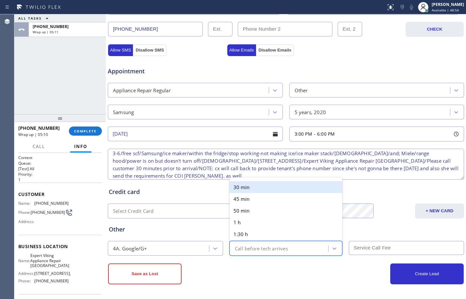
click at [255, 188] on div "30 min" at bounding box center [285, 187] width 113 height 12
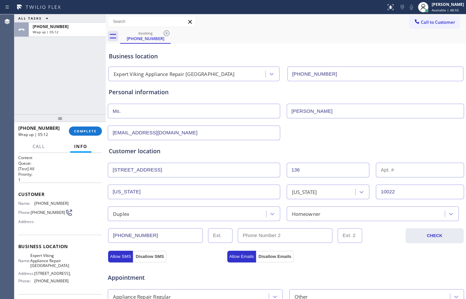
scroll to position [206, 0]
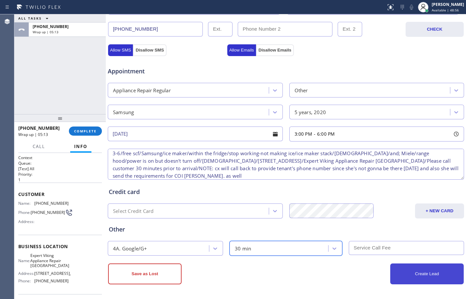
click at [414, 278] on button "Create Lead" at bounding box center [426, 274] width 73 height 21
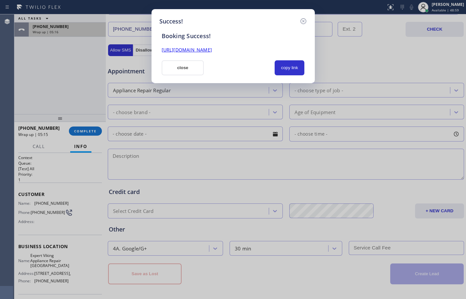
scroll to position [0, 0]
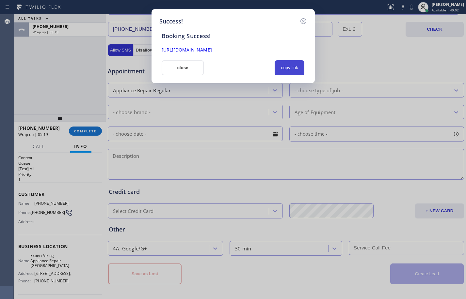
click at [281, 63] on button "copy link" at bounding box center [289, 67] width 30 height 15
click at [212, 49] on link "[URL][DOMAIN_NAME]" at bounding box center [186, 50] width 50 height 6
click at [182, 71] on button "close" at bounding box center [182, 67] width 42 height 15
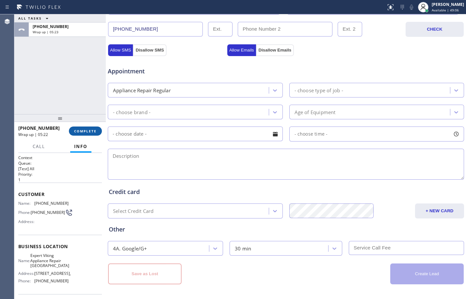
click at [81, 131] on span "COMPLETE" at bounding box center [85, 131] width 23 height 5
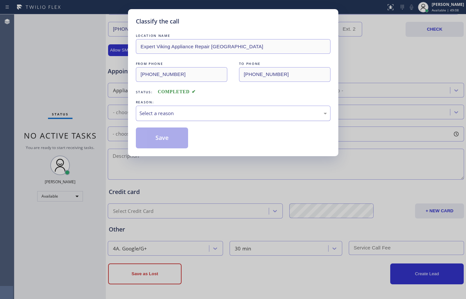
click at [274, 110] on div "Select a reason" at bounding box center [232, 114] width 187 height 8
click at [164, 142] on button "Save" at bounding box center [162, 138] width 53 height 21
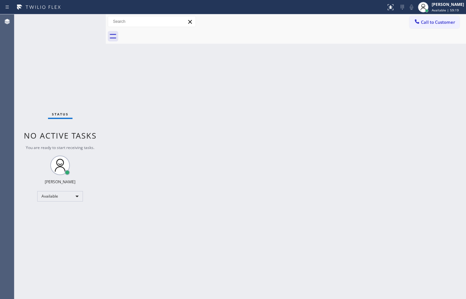
click at [82, 108] on div "Status No active tasks You are ready to start receiving tasks. [PERSON_NAME] Av…" at bounding box center [59, 156] width 91 height 285
click at [66, 193] on div "Available" at bounding box center [60, 196] width 46 height 10
click at [59, 206] on li "Offline" at bounding box center [60, 206] width 44 height 8
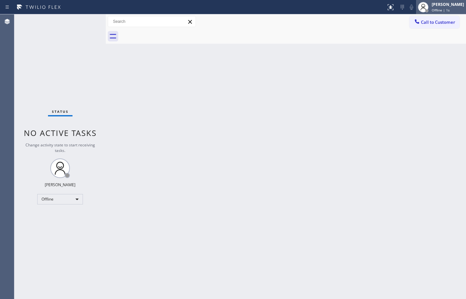
click at [425, 5] on div at bounding box center [423, 7] width 14 height 14
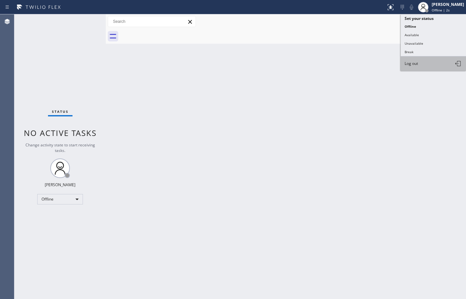
click at [410, 65] on span "Log out" at bounding box center [410, 64] width 13 height 6
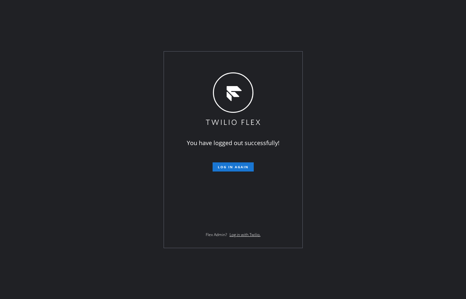
click at [71, 59] on div "You have logged out successfully! Log in again Flex Admin? Log in with Twilio." at bounding box center [233, 149] width 466 height 299
click at [127, 84] on div "You have logged out successfully! Log in again Flex Admin? Log in with Twilio." at bounding box center [233, 149] width 466 height 299
